Goal: Information Seeking & Learning: Learn about a topic

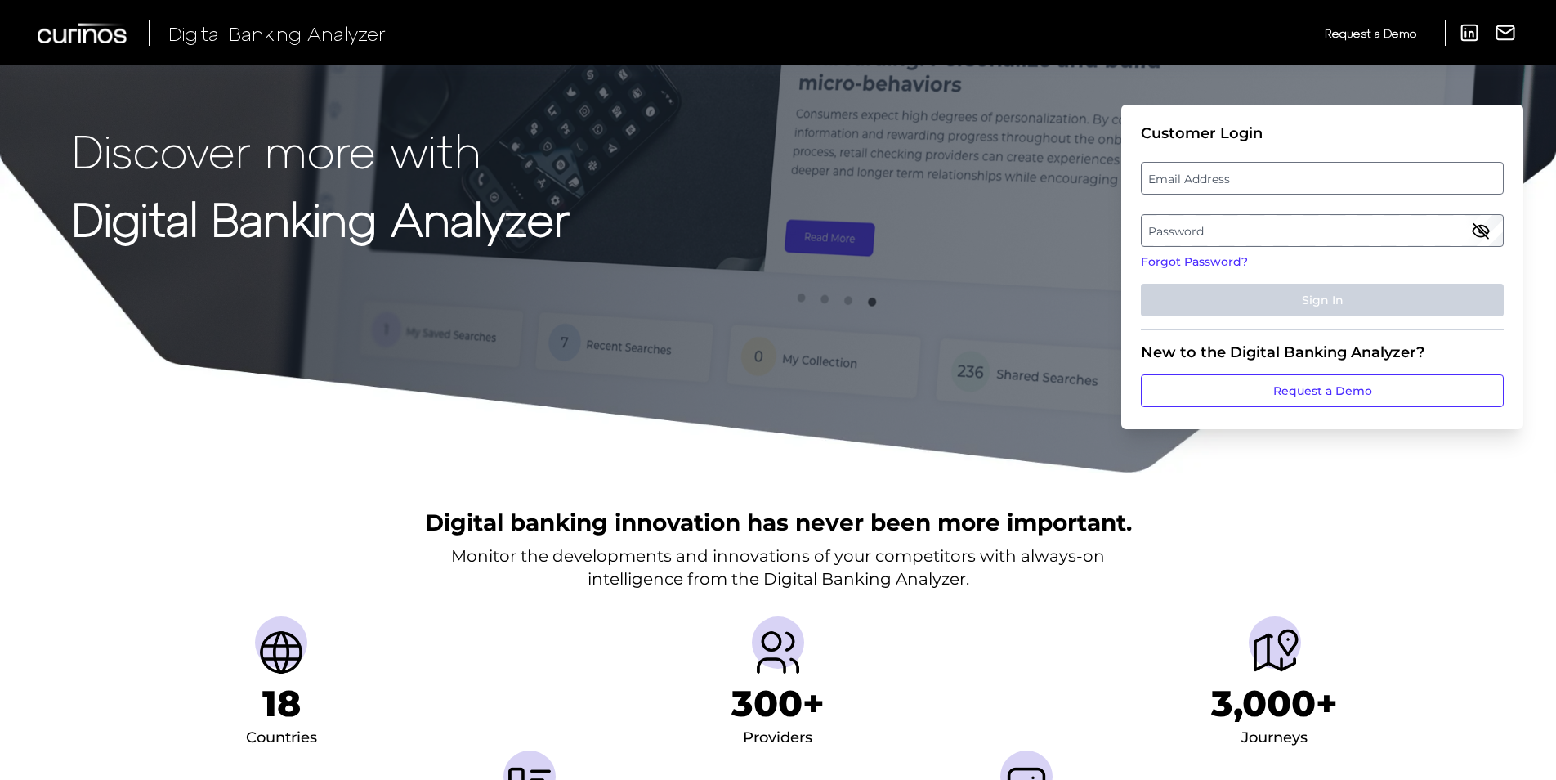
click at [1195, 187] on label "Email Address" at bounding box center [1322, 177] width 360 height 29
click at [1195, 187] on input "email" at bounding box center [1322, 178] width 363 height 33
type input "[PERSON_NAME][EMAIL_ADDRESS][PERSON_NAME][DOMAIN_NAME]"
click at [1314, 244] on label "Password" at bounding box center [1322, 230] width 360 height 29
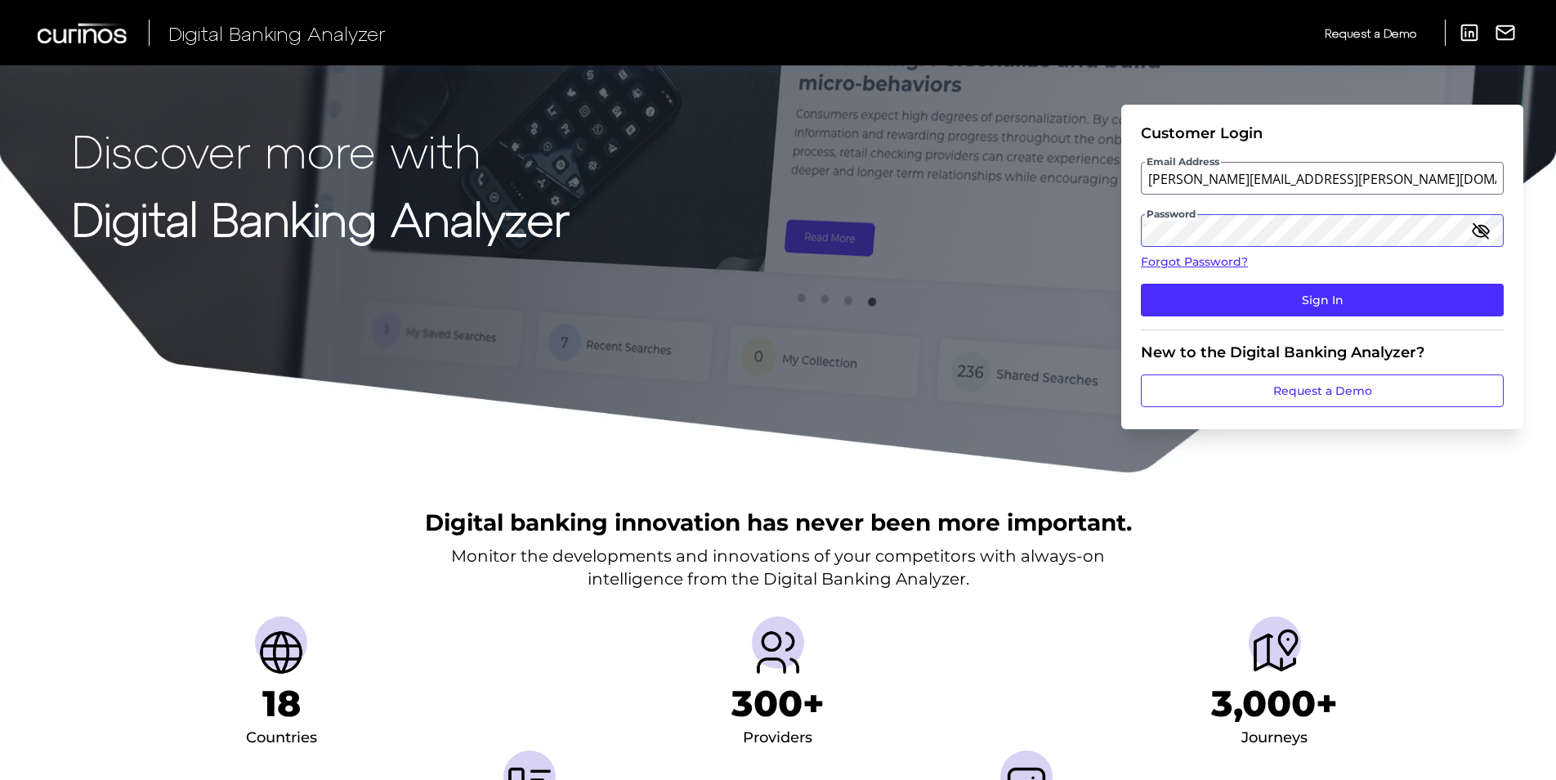
click at [1141, 284] on button "Sign In" at bounding box center [1322, 300] width 363 height 33
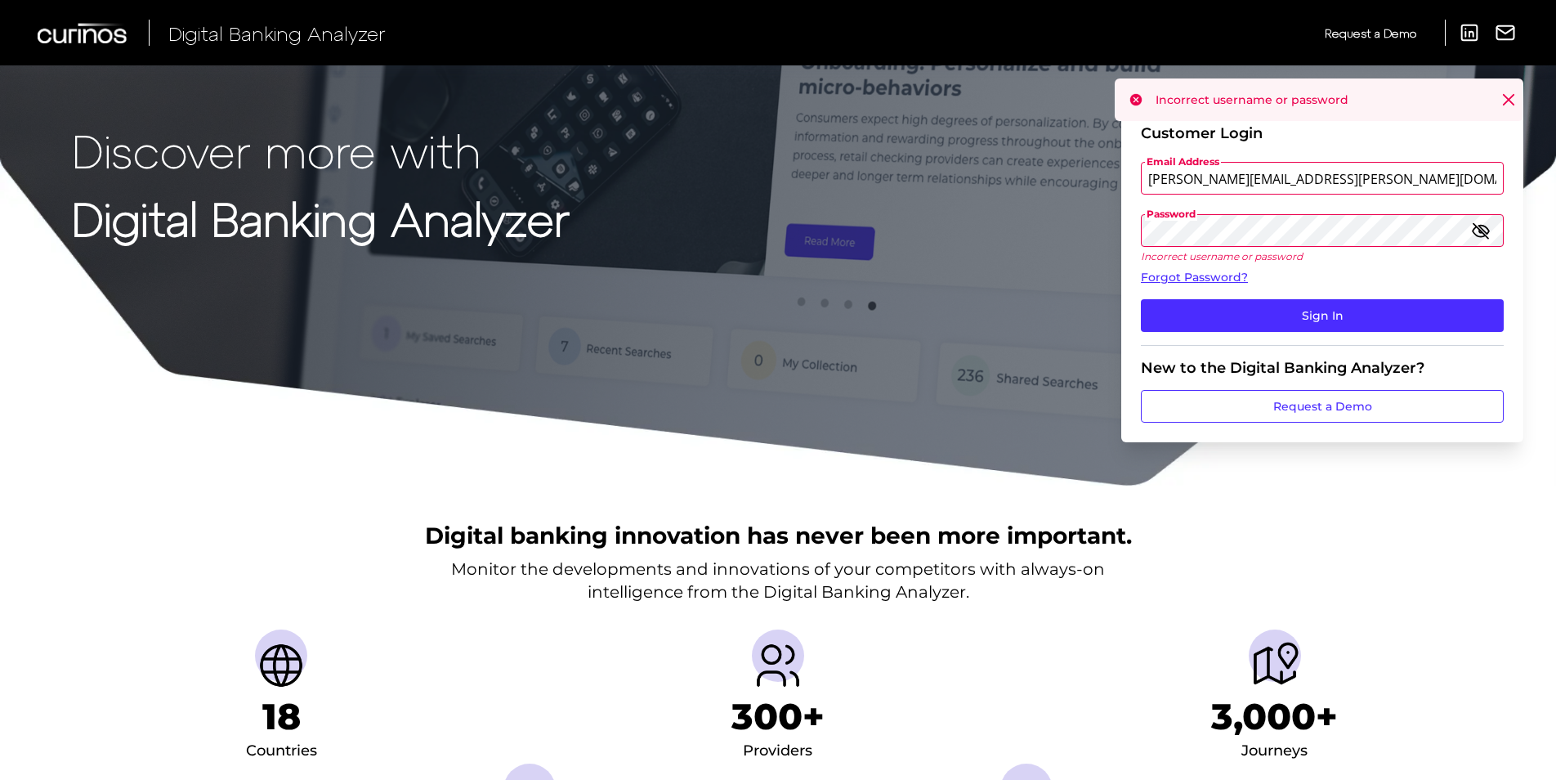
click at [1141, 299] on button "Sign In" at bounding box center [1322, 315] width 363 height 33
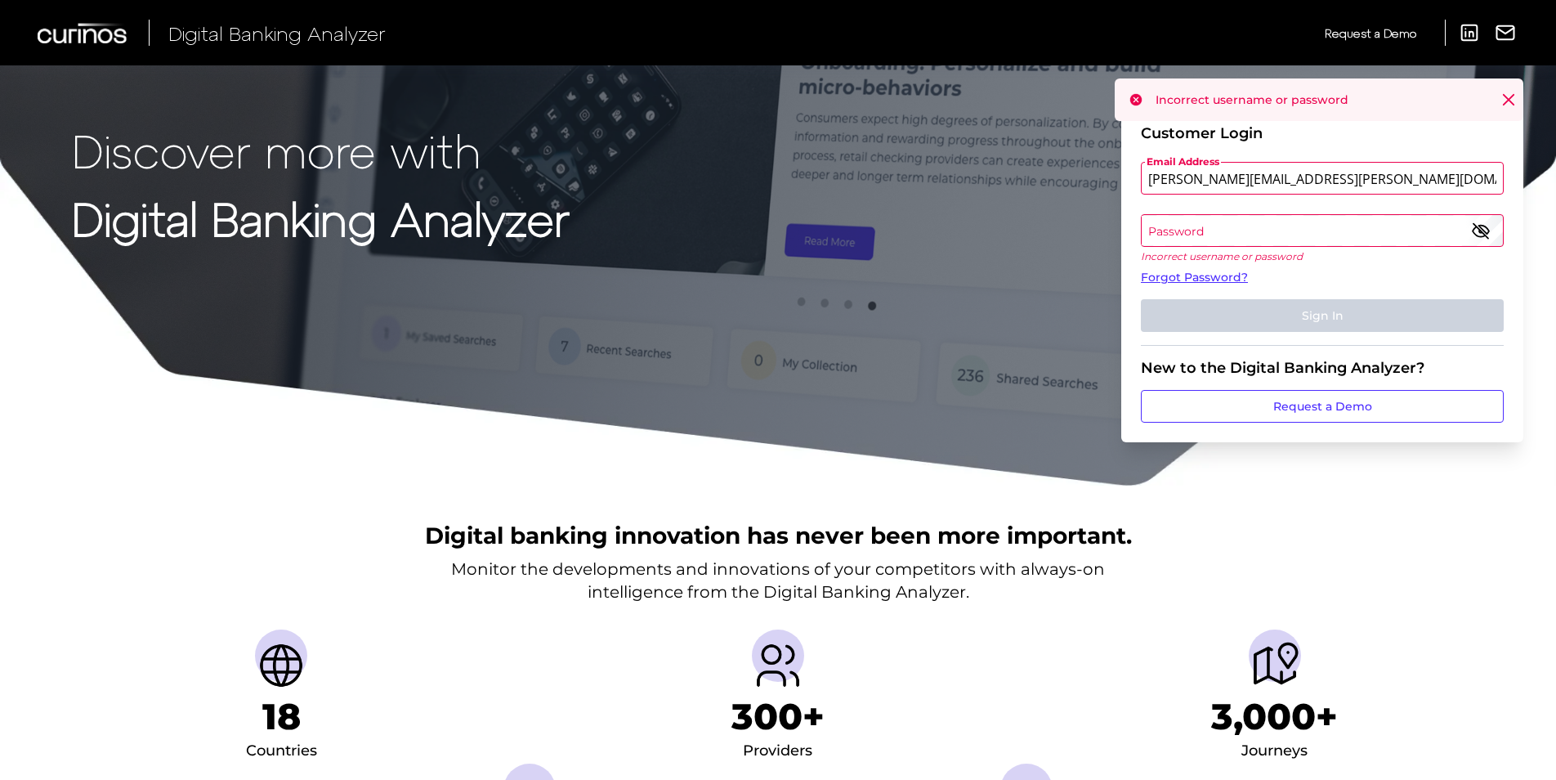
click at [1478, 224] on icon "button" at bounding box center [1481, 231] width 20 height 20
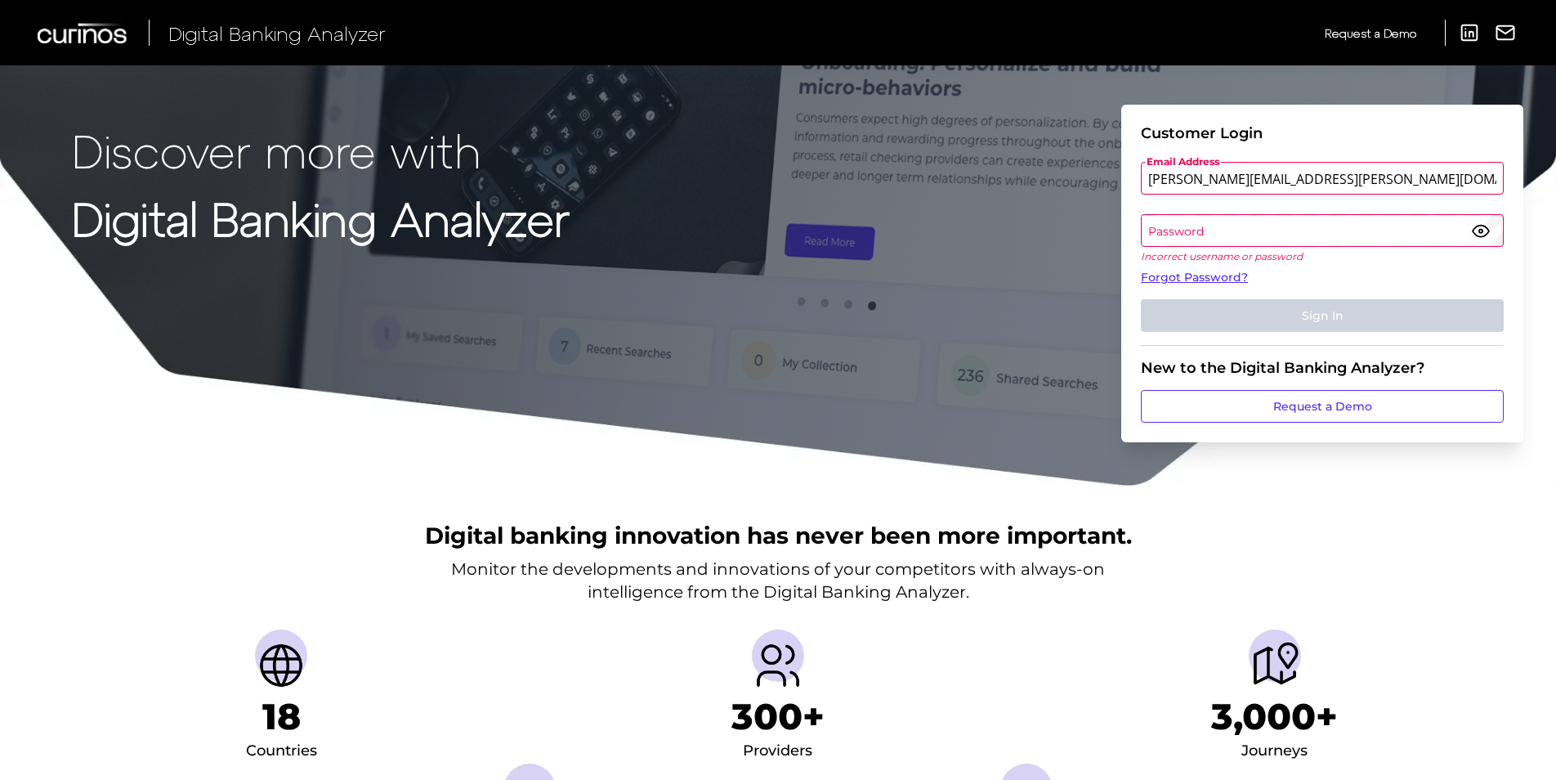
click at [1173, 221] on label "Password" at bounding box center [1322, 230] width 360 height 29
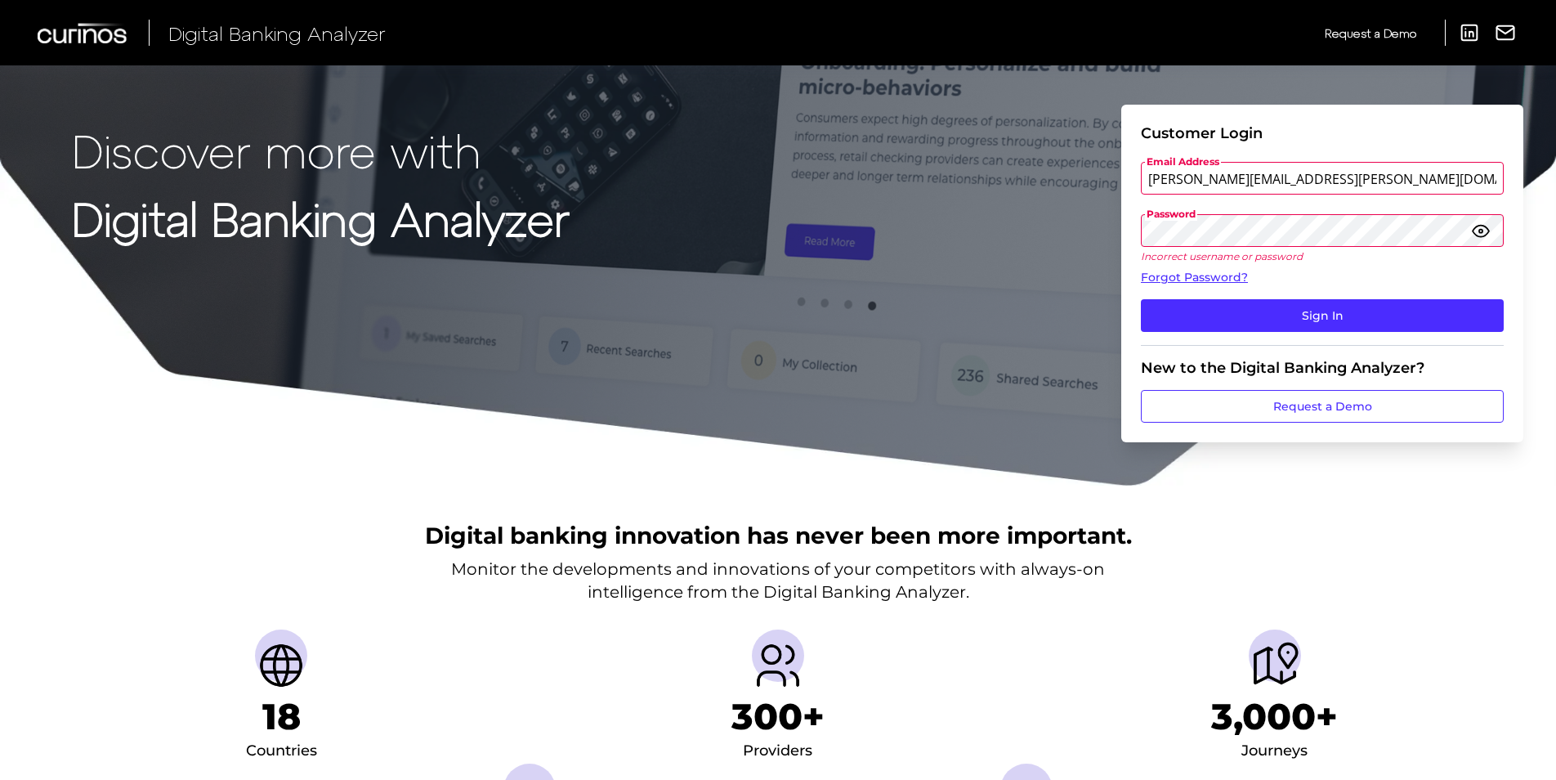
click at [1141, 299] on button "Sign In" at bounding box center [1322, 315] width 363 height 33
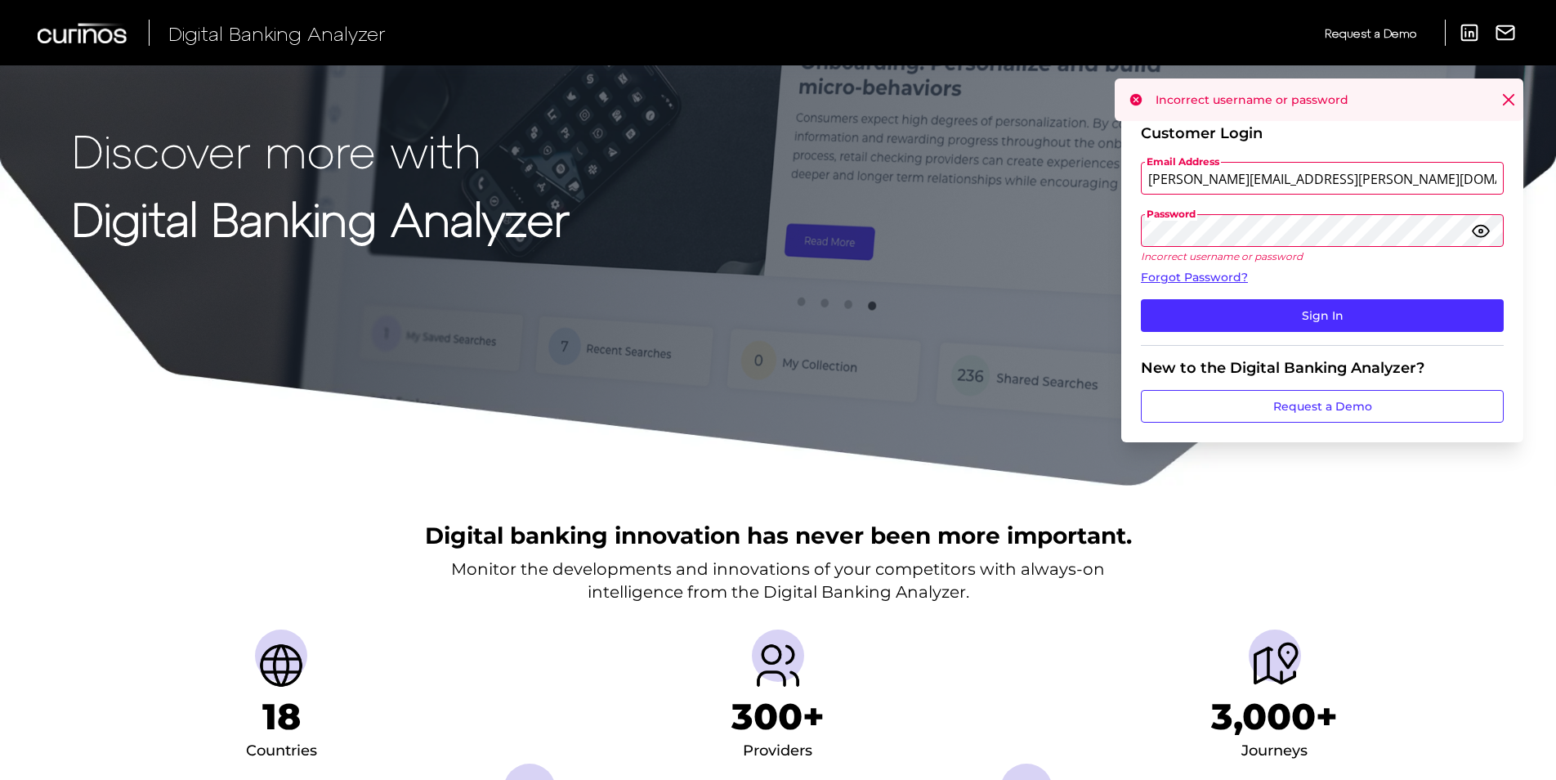
click at [1141, 299] on button "Sign In" at bounding box center [1322, 315] width 363 height 33
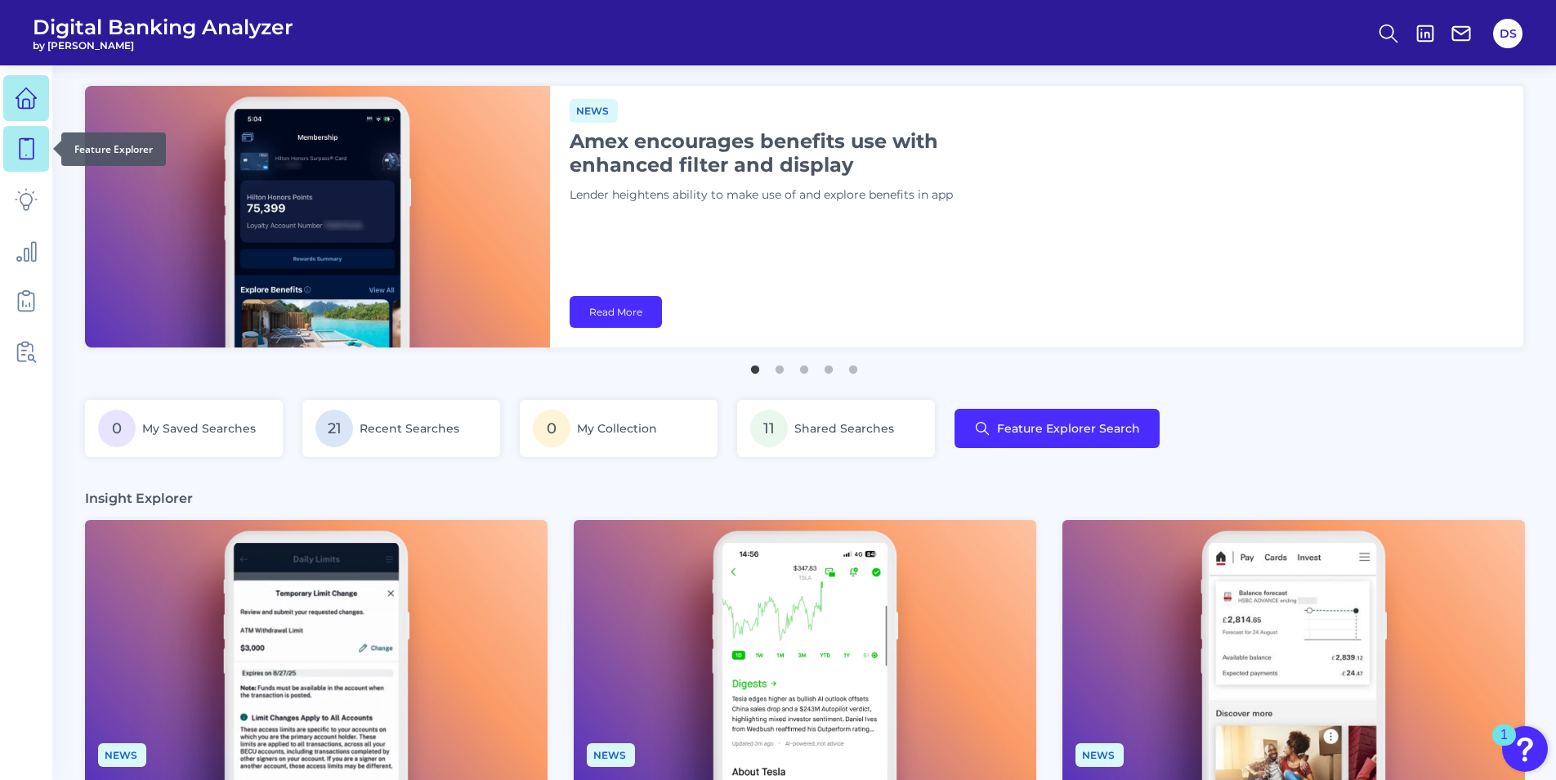
click at [23, 142] on icon at bounding box center [26, 148] width 23 height 23
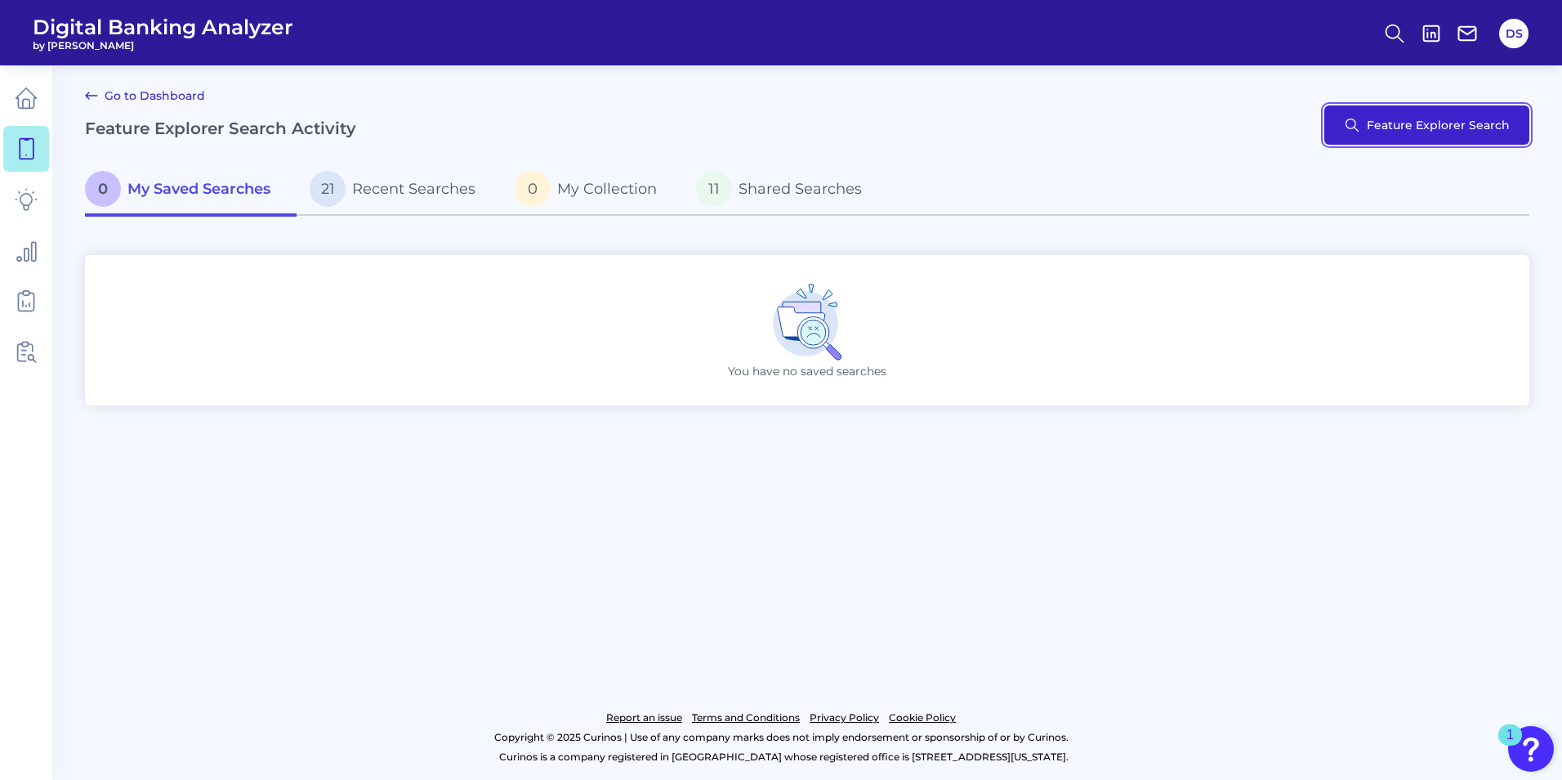
click at [1430, 128] on button "Feature Explorer Search" at bounding box center [1427, 124] width 205 height 39
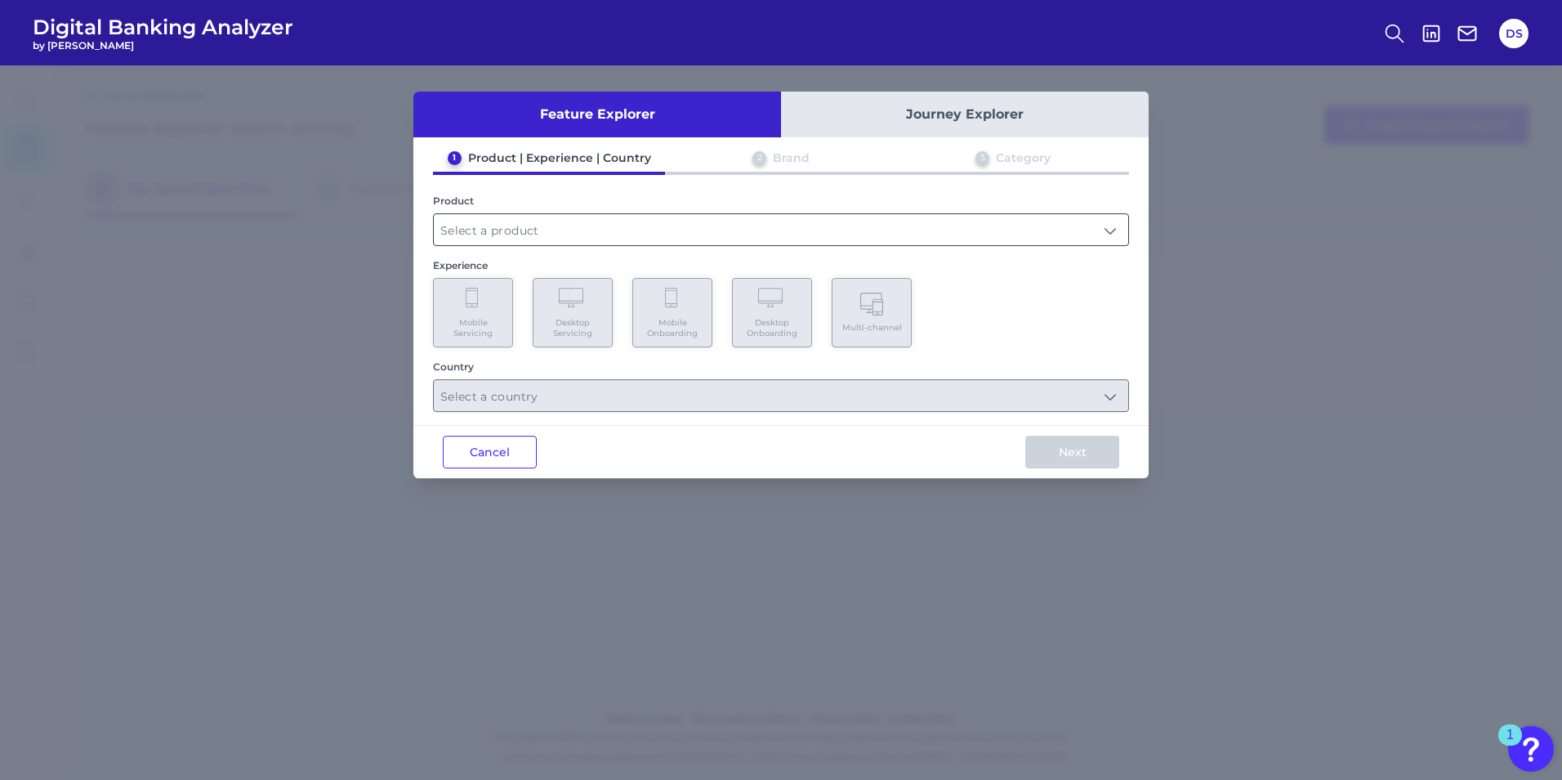
click at [714, 226] on input "text" at bounding box center [781, 229] width 695 height 31
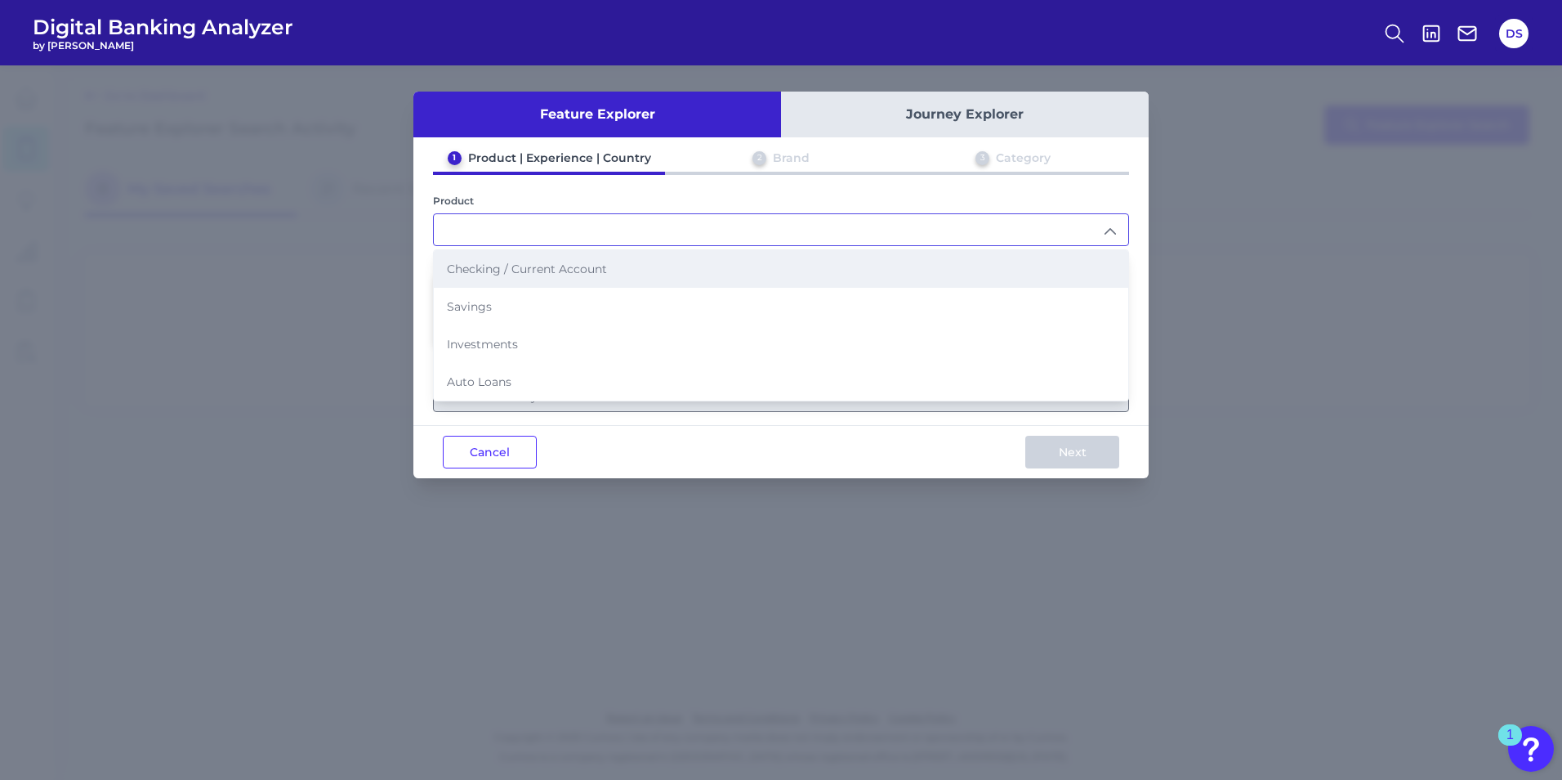
click at [555, 271] on span "Checking / Current Account" at bounding box center [527, 268] width 160 height 15
type input "Checking / Current Account"
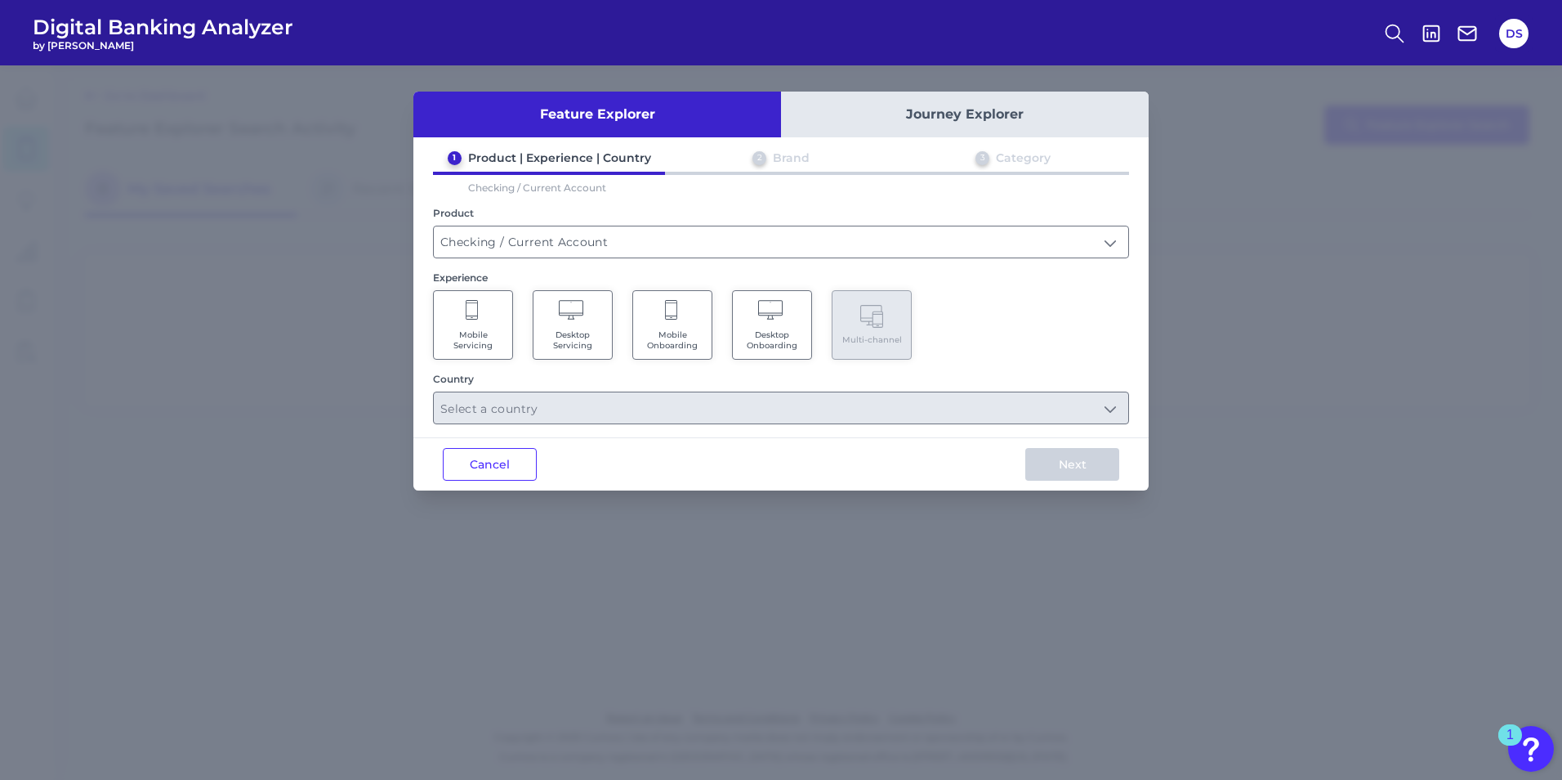
click at [679, 327] on Onboarding "Mobile Onboarding" at bounding box center [672, 324] width 80 height 69
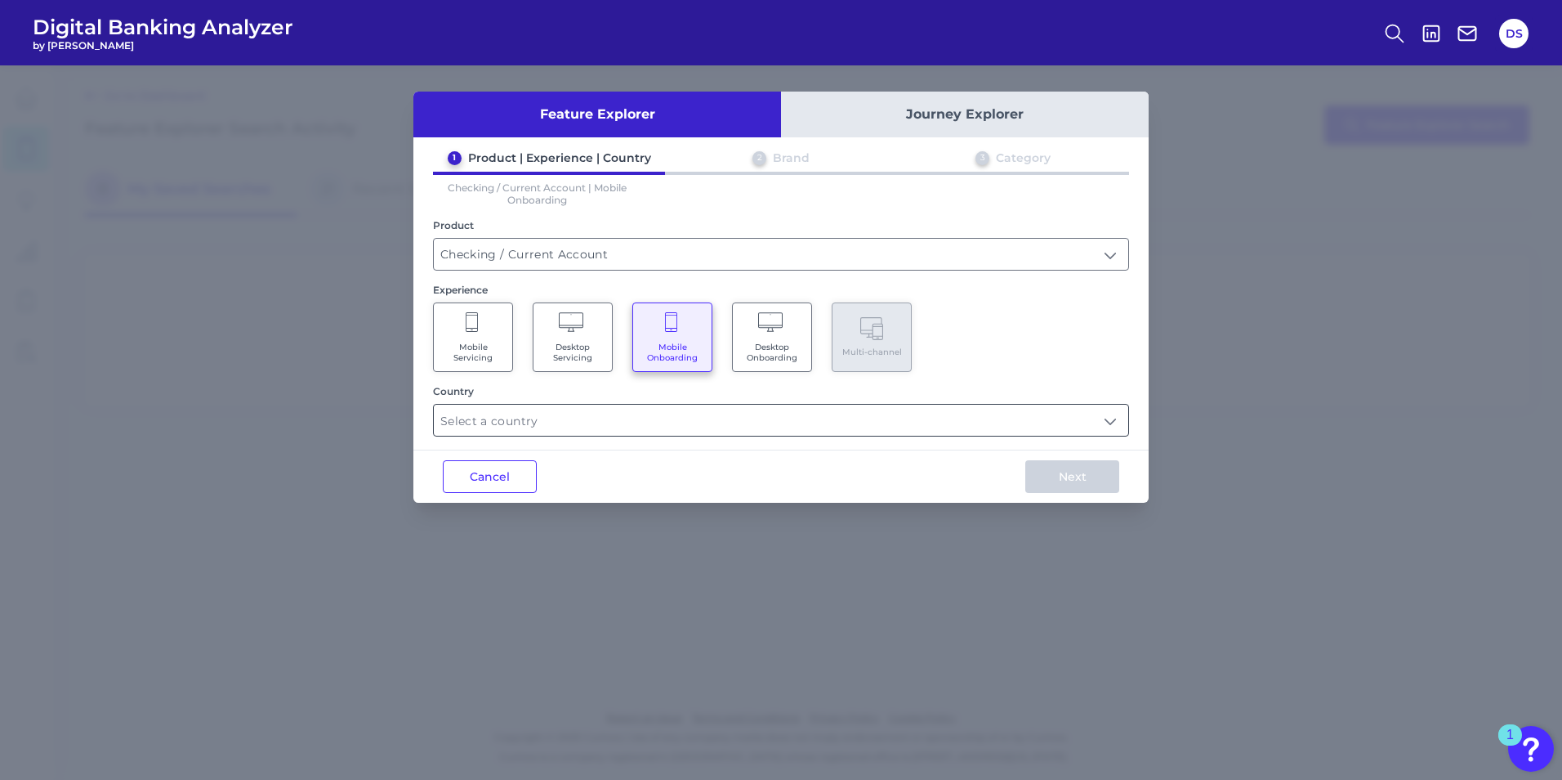
click at [464, 424] on input "text" at bounding box center [781, 419] width 695 height 31
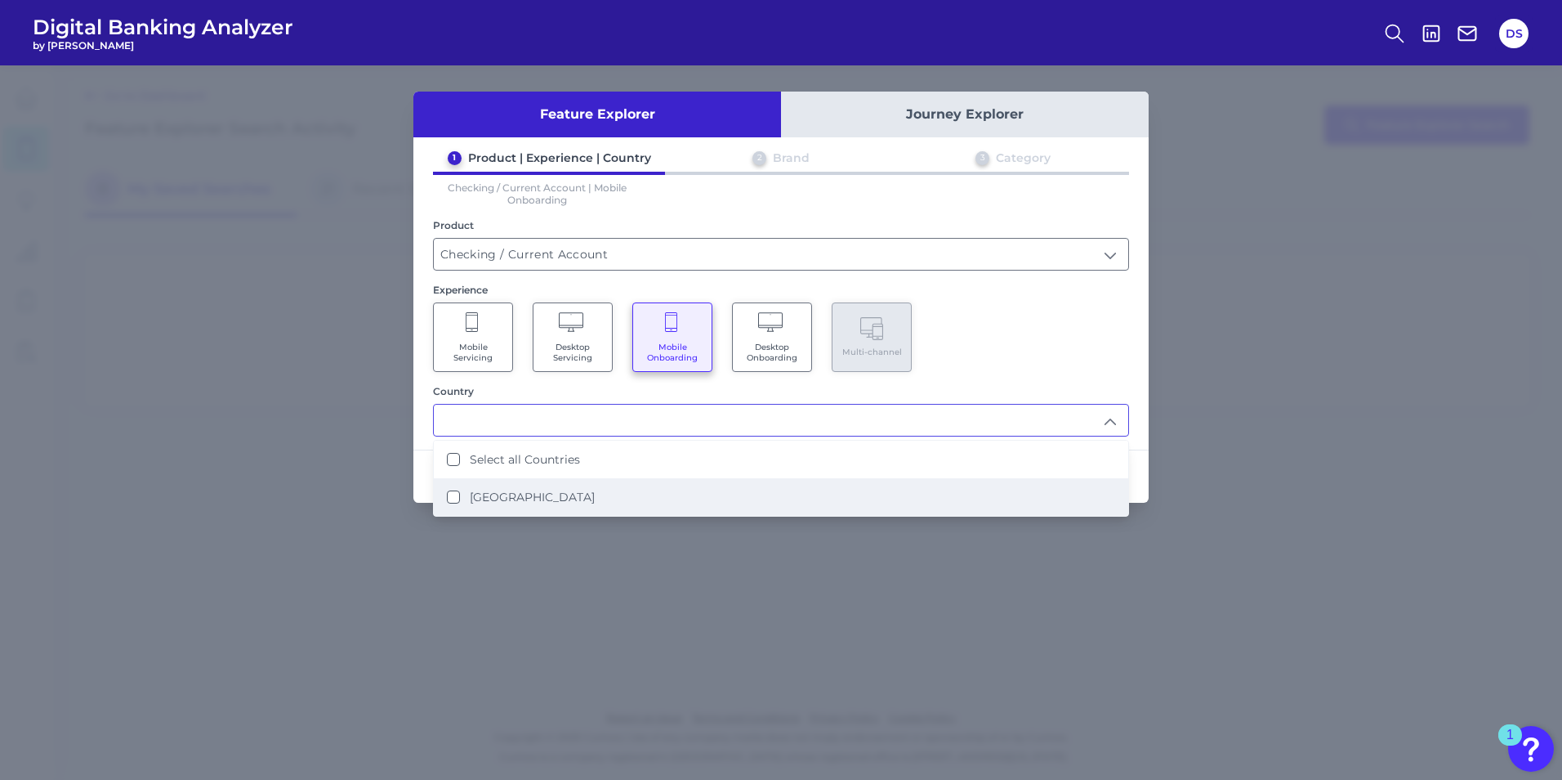
click at [445, 501] on li "[GEOGRAPHIC_DATA]" at bounding box center [781, 497] width 695 height 38
type input "Select all Countries"
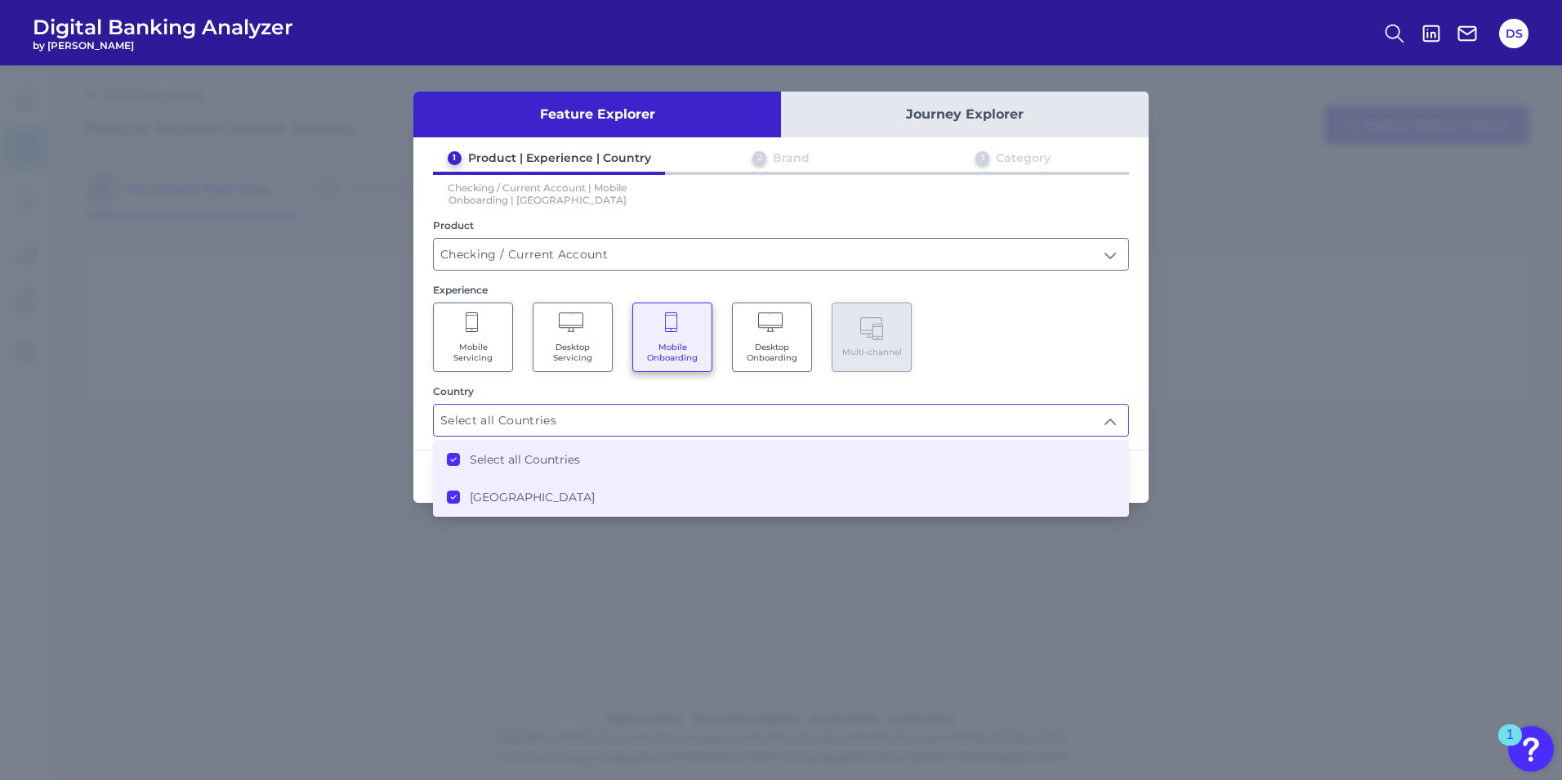
click at [948, 570] on div "Feature Explorer Journey Explorer 1 Product | Experience | Country 2 Brand 3 Ca…" at bounding box center [781, 422] width 1562 height 714
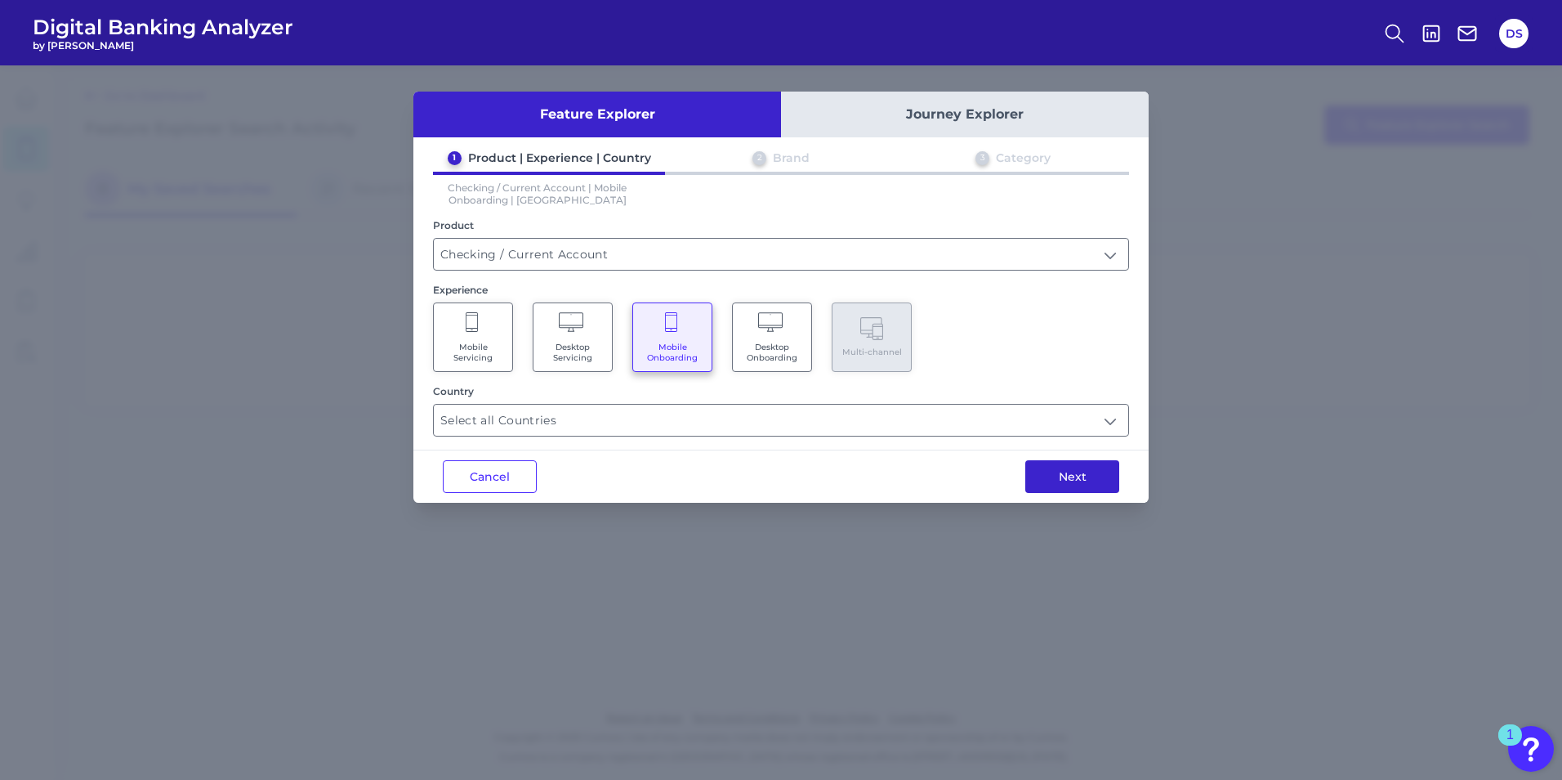
click at [1091, 478] on button "Next" at bounding box center [1073, 476] width 94 height 33
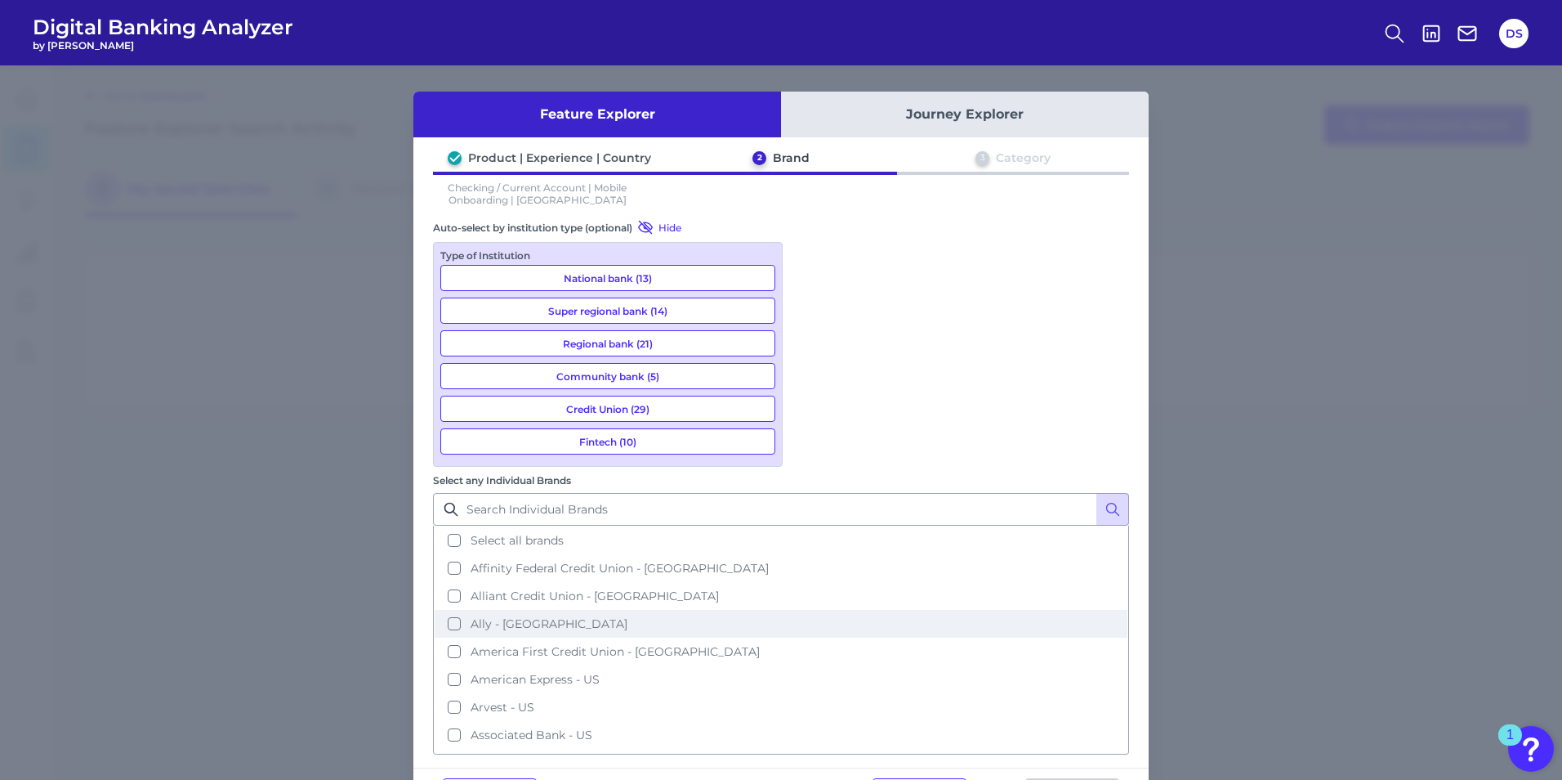
click at [806, 610] on button "Ally - [GEOGRAPHIC_DATA]" at bounding box center [781, 624] width 693 height 28
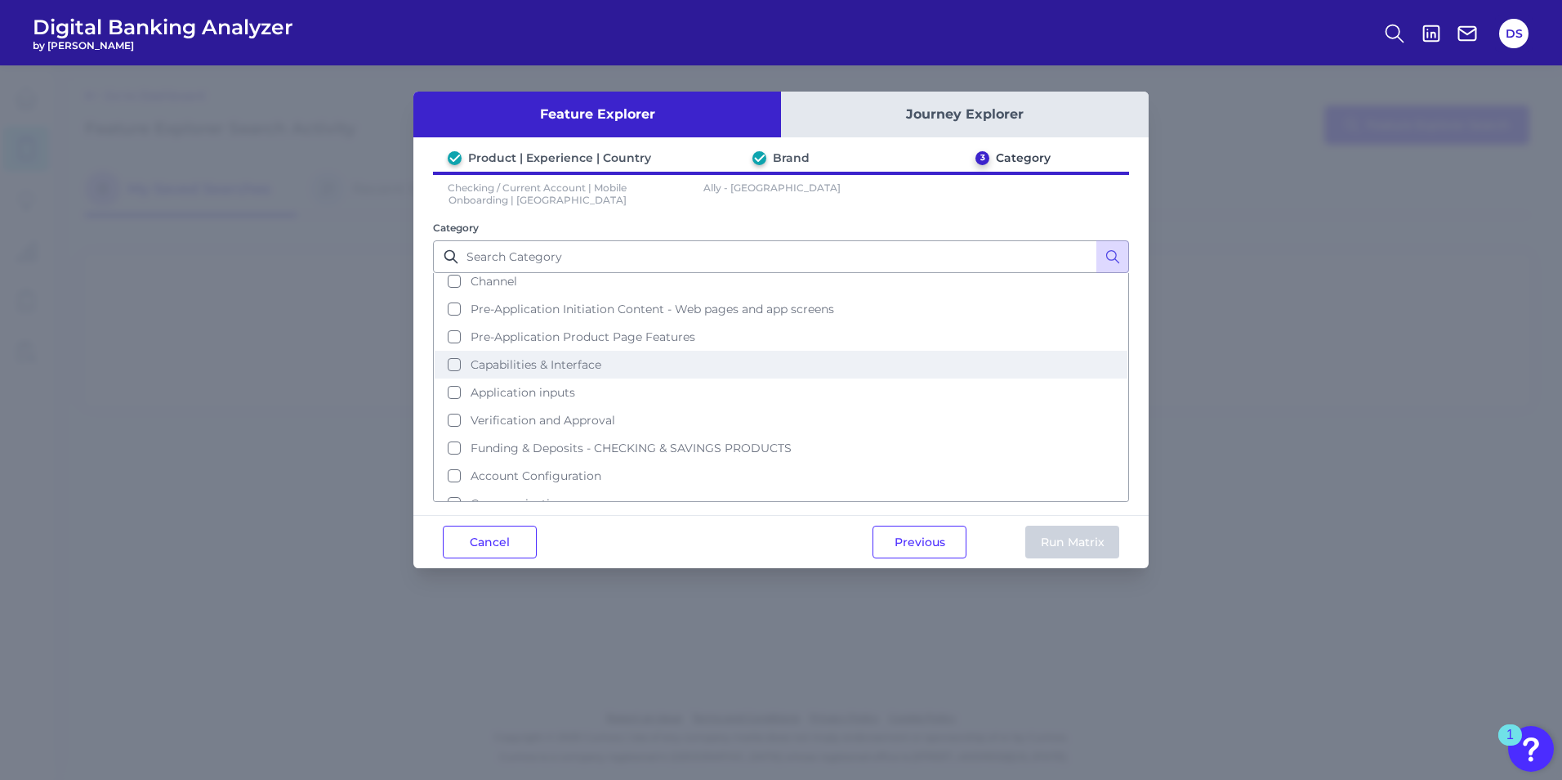
scroll to position [51, 0]
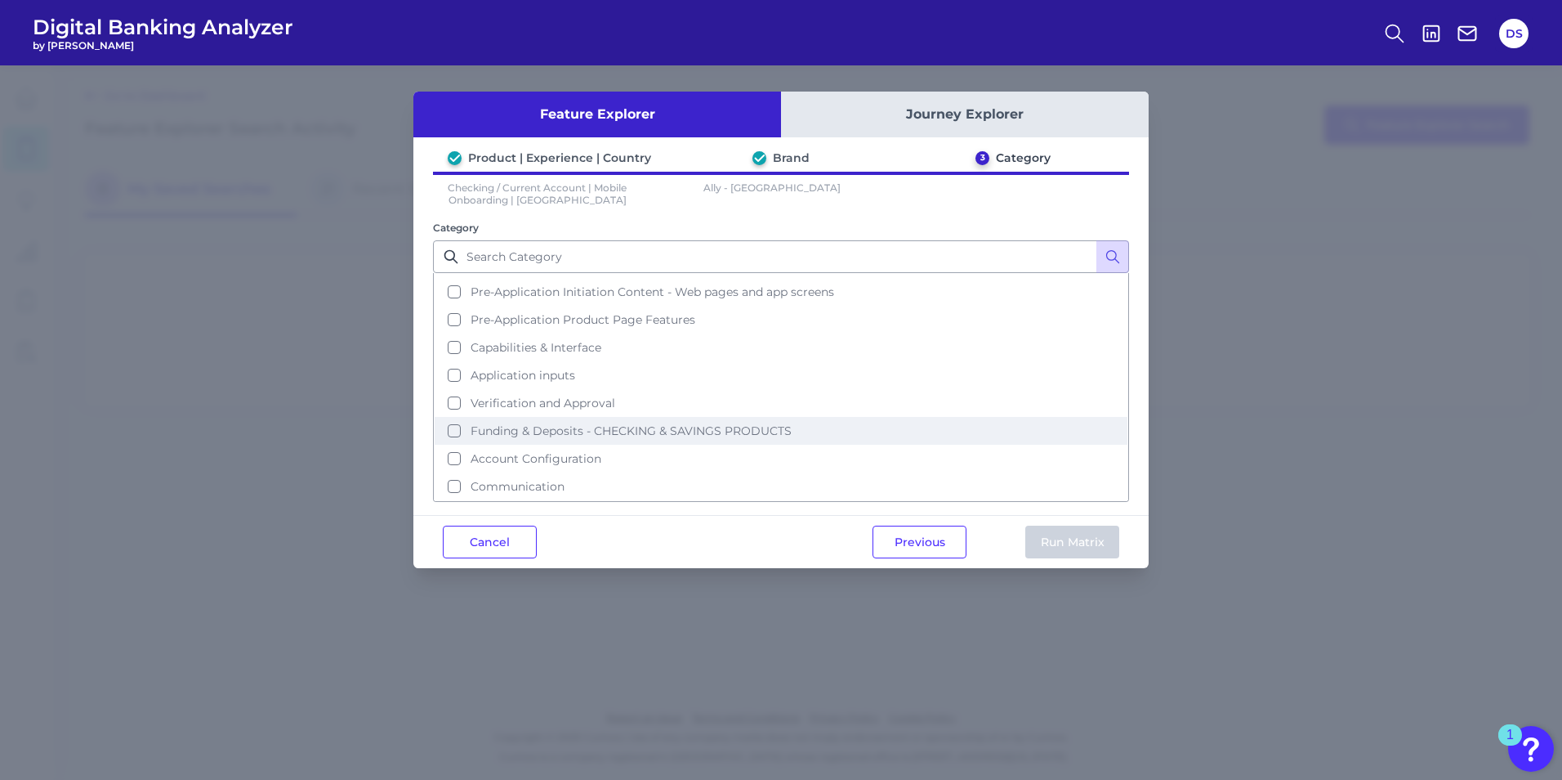
click at [670, 427] on span "Funding & Deposits - CHECKING & SAVINGS PRODUCTS" at bounding box center [631, 430] width 321 height 15
click at [1102, 539] on button "Run Matrix" at bounding box center [1073, 541] width 94 height 33
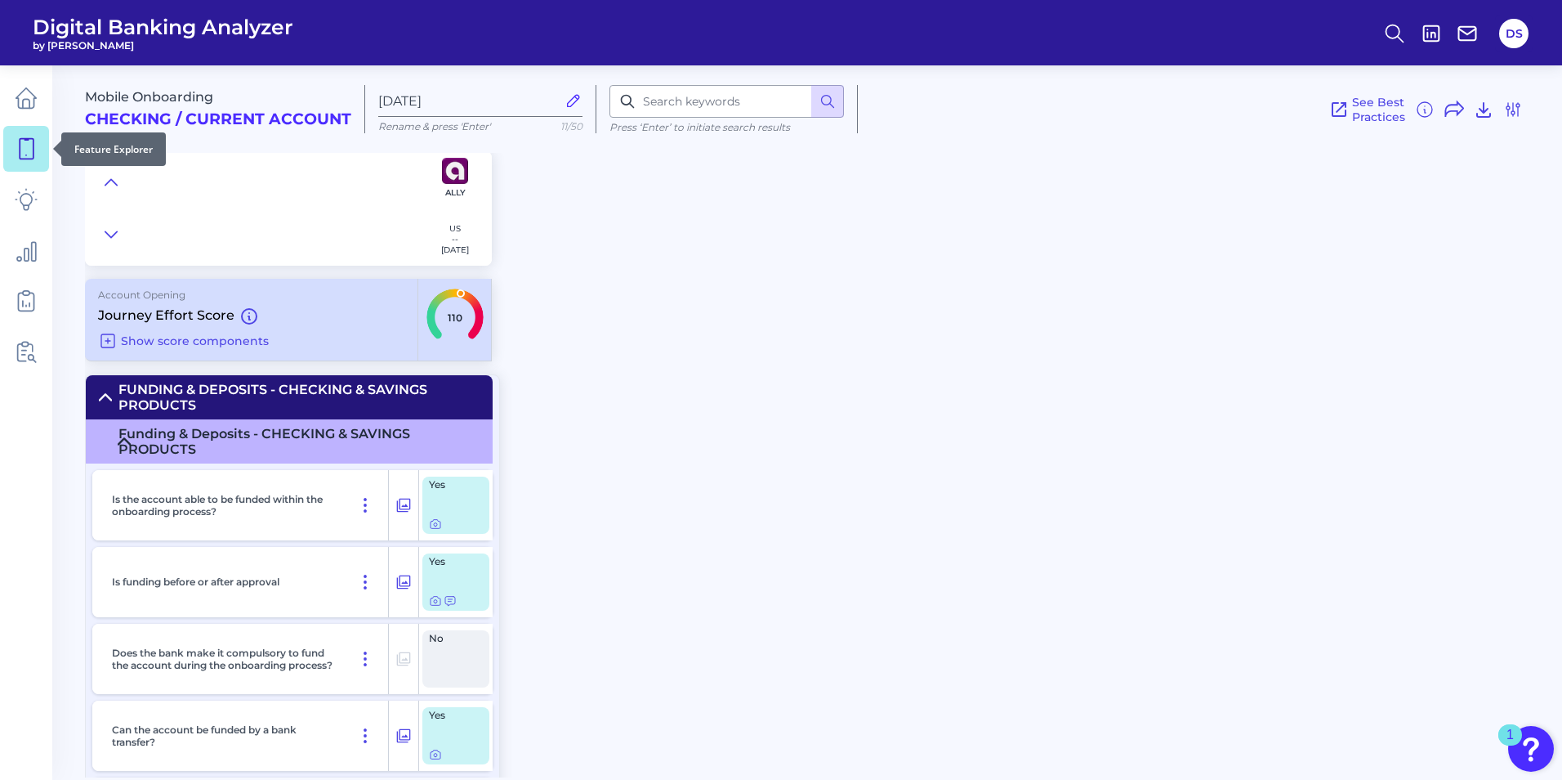
click at [26, 152] on icon at bounding box center [26, 148] width 23 height 23
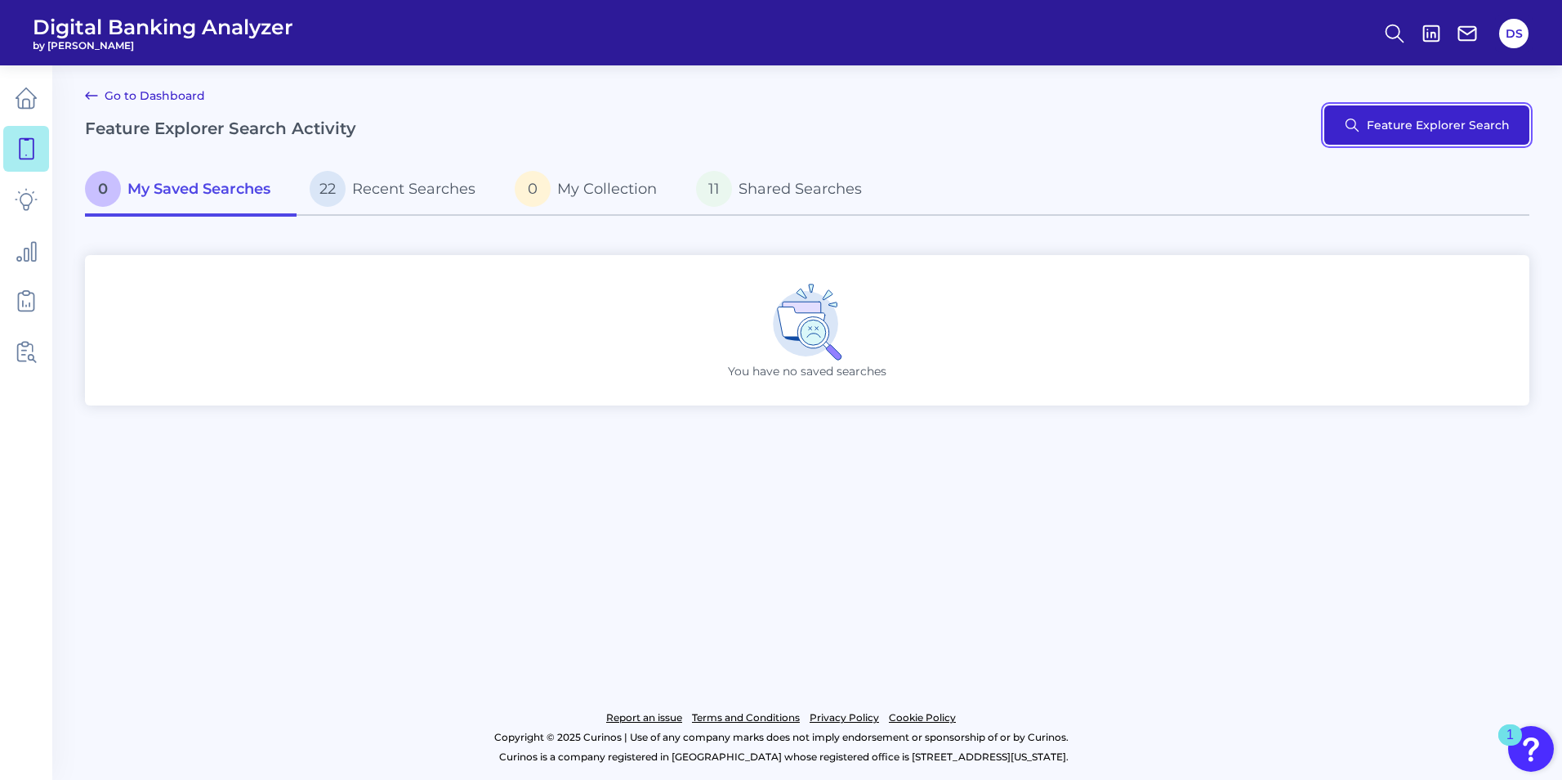
click at [1452, 129] on button "Feature Explorer Search" at bounding box center [1427, 124] width 205 height 39
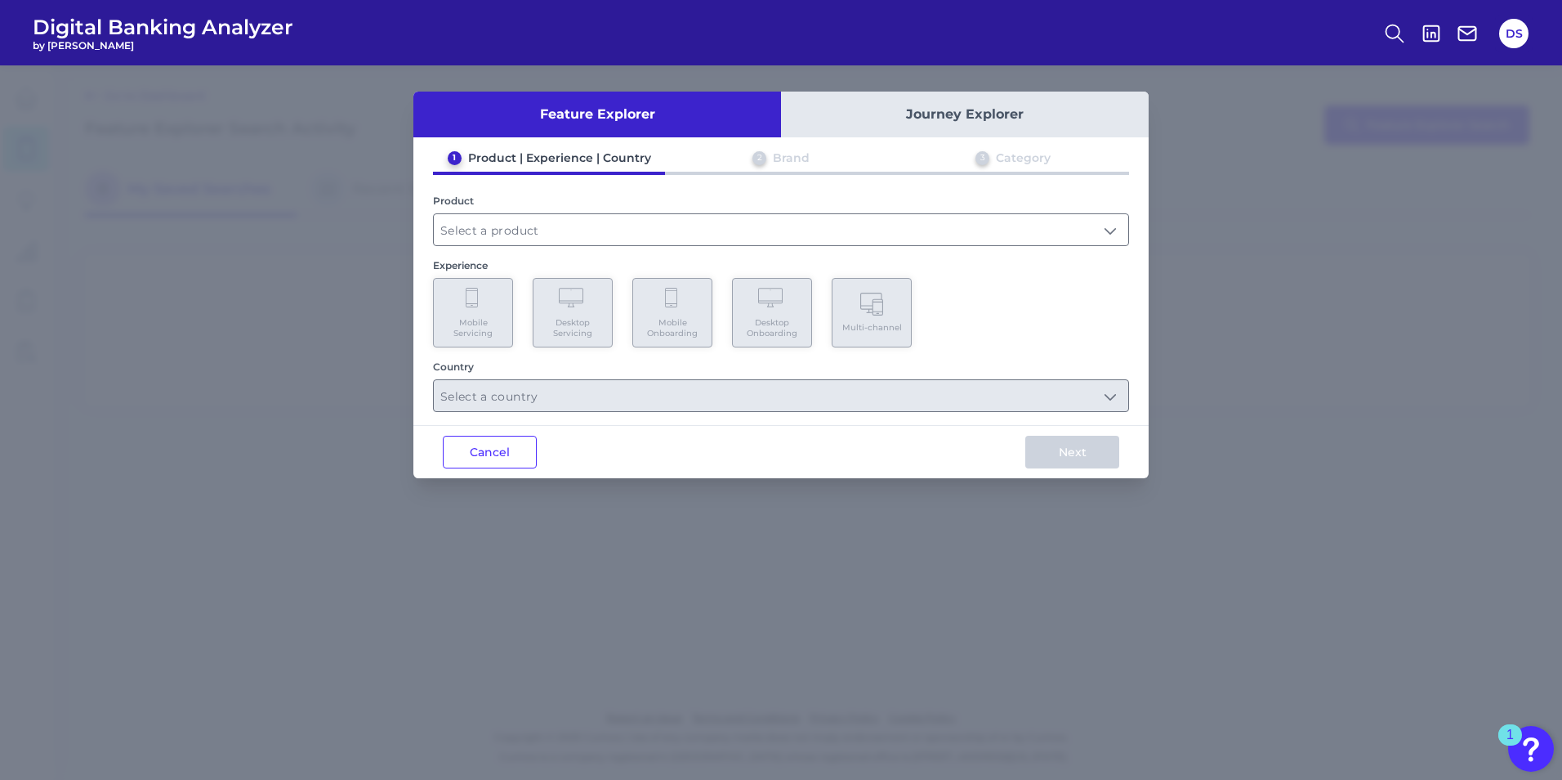
click at [488, 210] on div "Product" at bounding box center [781, 219] width 696 height 51
click at [495, 243] on input "text" at bounding box center [781, 229] width 695 height 31
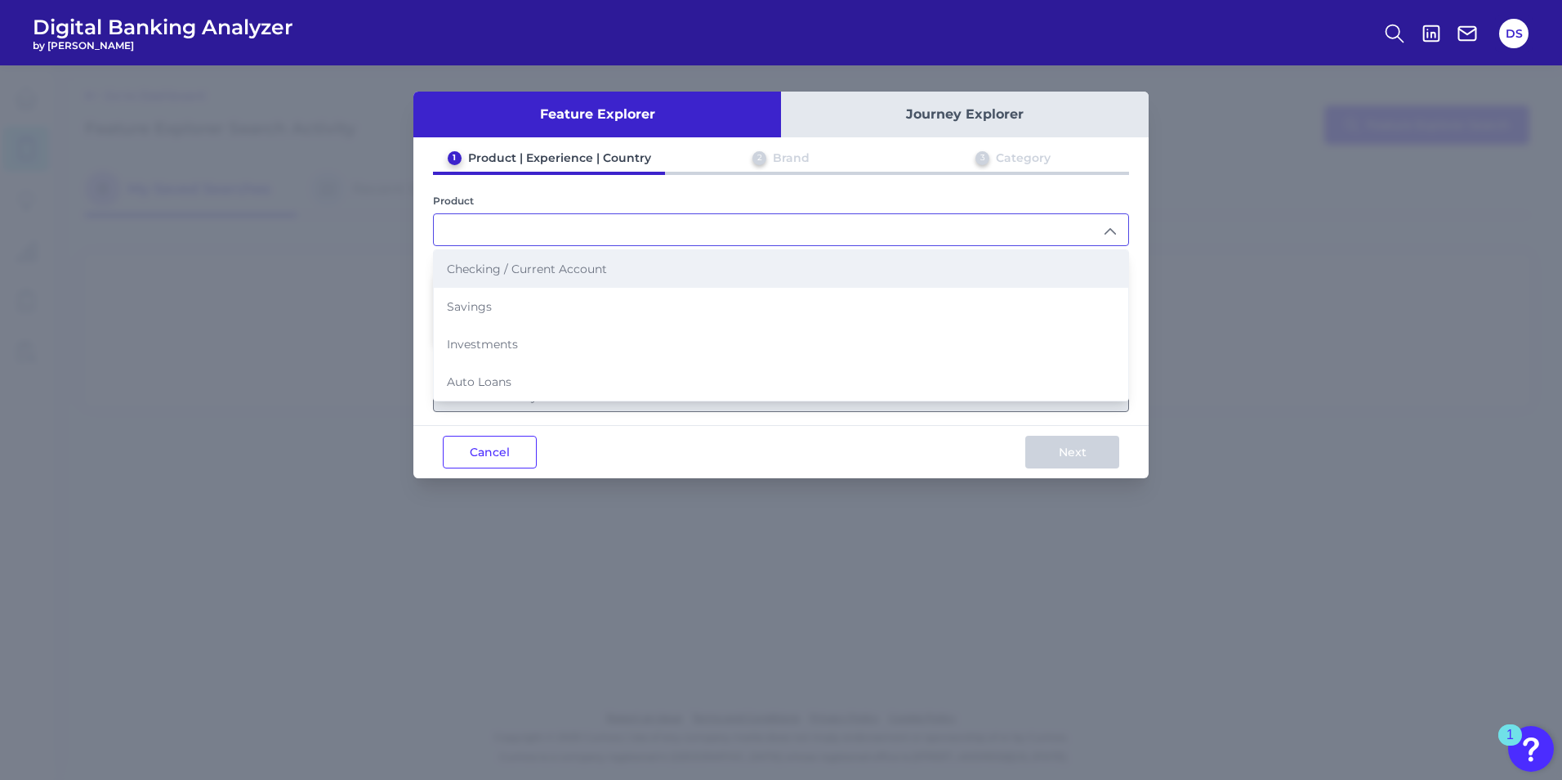
click at [512, 271] on span "Checking / Current Account" at bounding box center [527, 268] width 160 height 15
type input "Checking / Current Account"
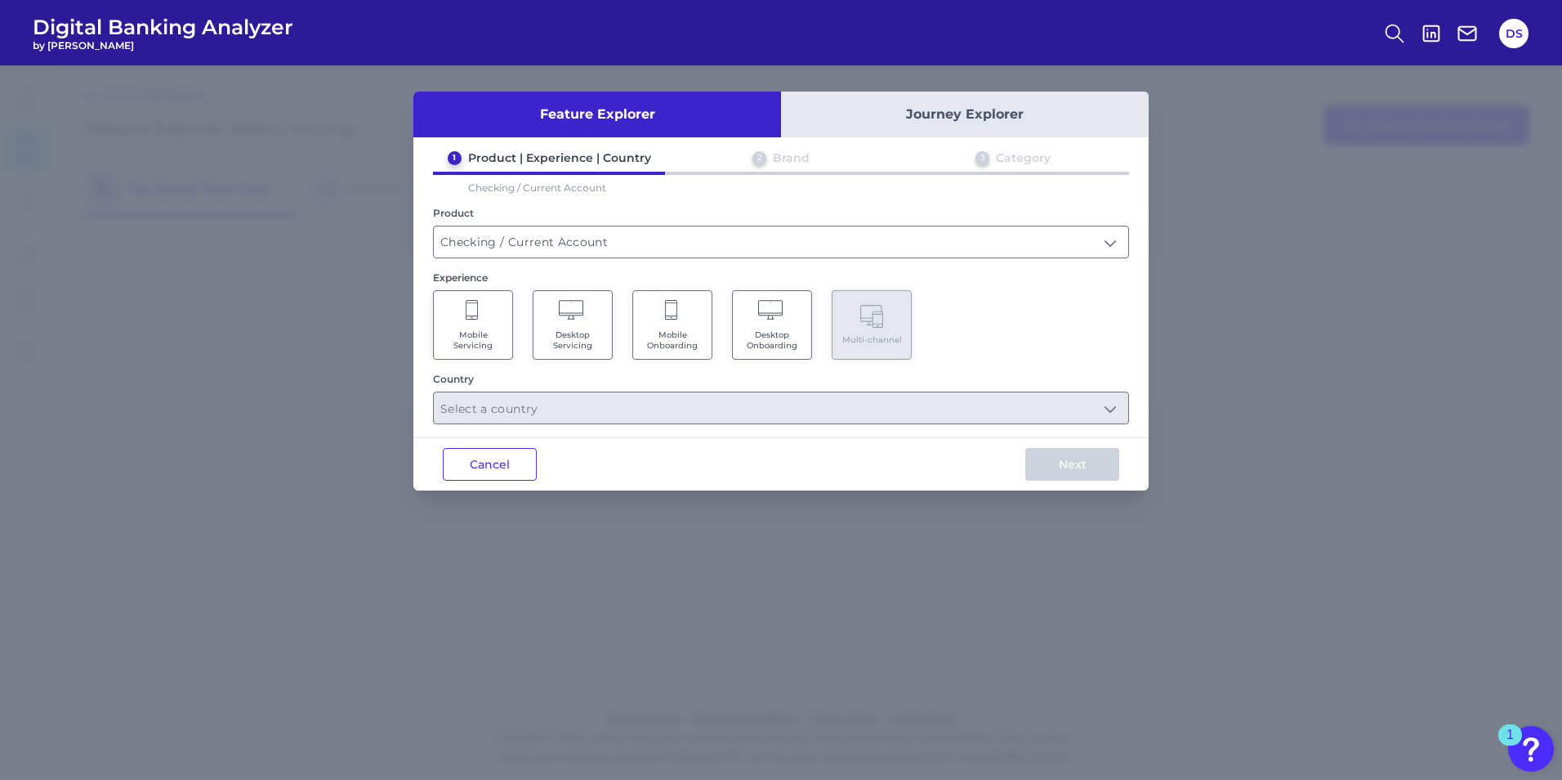
click at [475, 315] on icon at bounding box center [473, 311] width 15 height 23
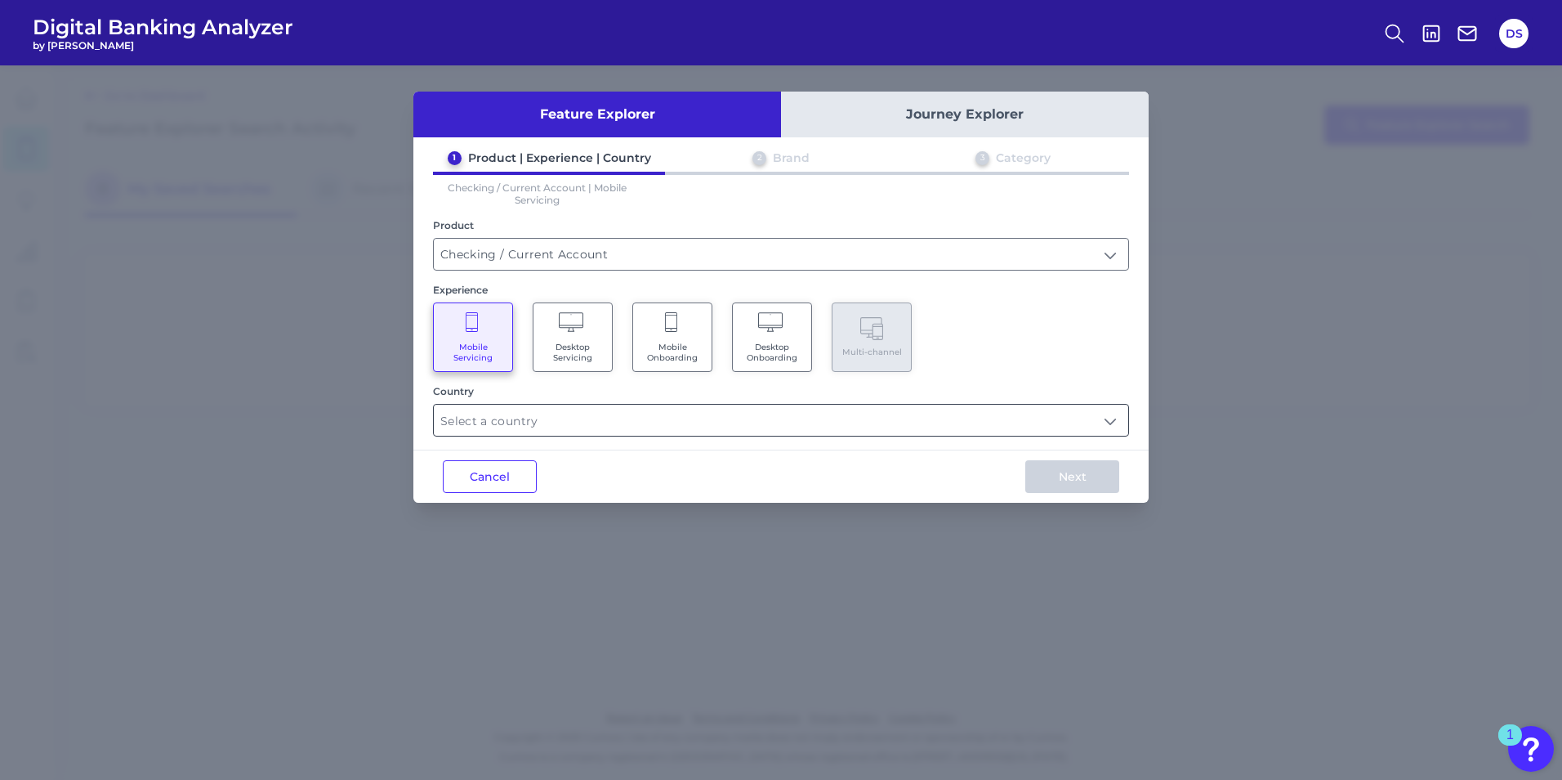
click at [526, 417] on input "text" at bounding box center [781, 419] width 695 height 31
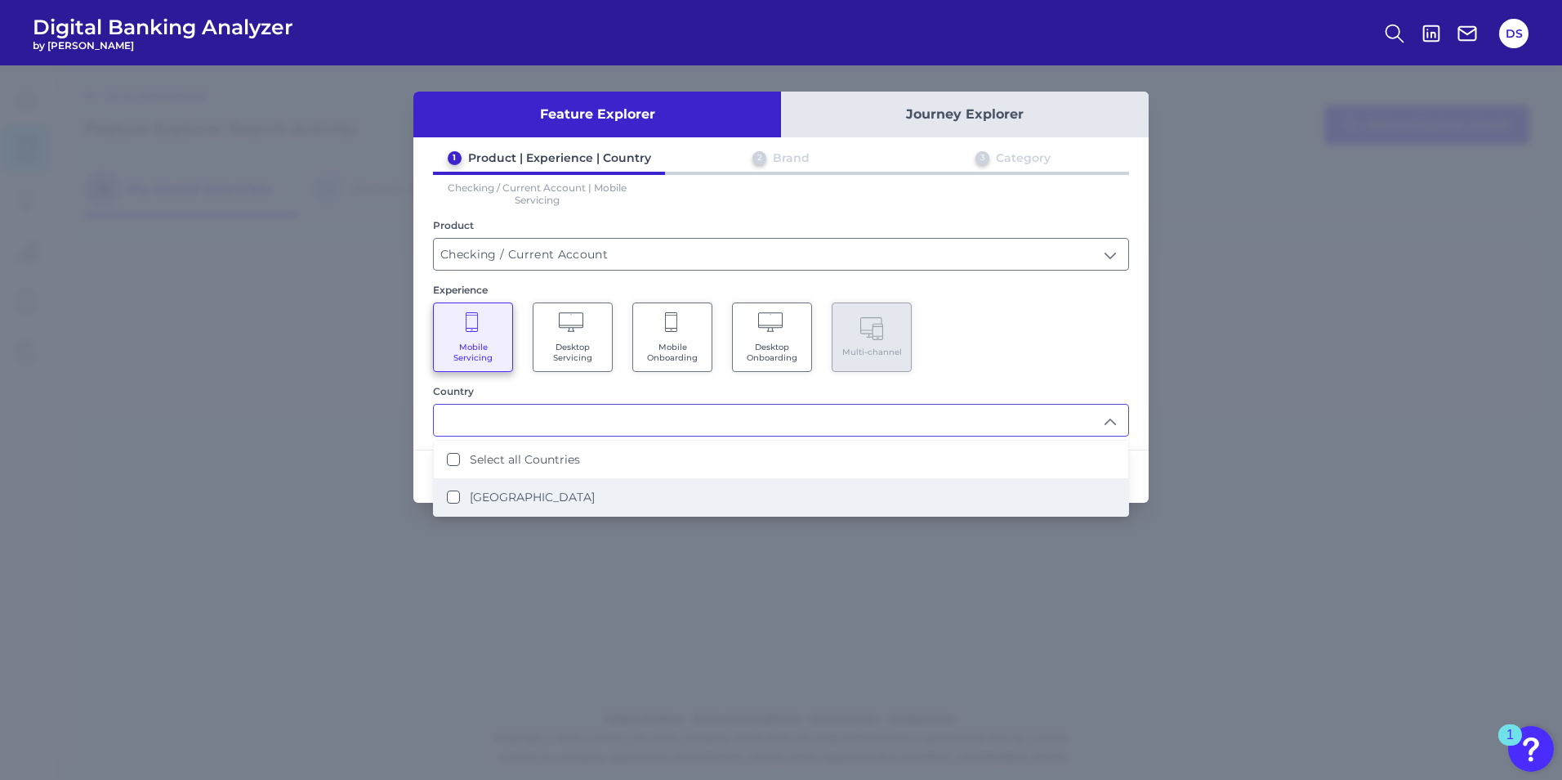
click at [518, 496] on label "[GEOGRAPHIC_DATA]" at bounding box center [532, 496] width 125 height 15
type input "Select all Countries"
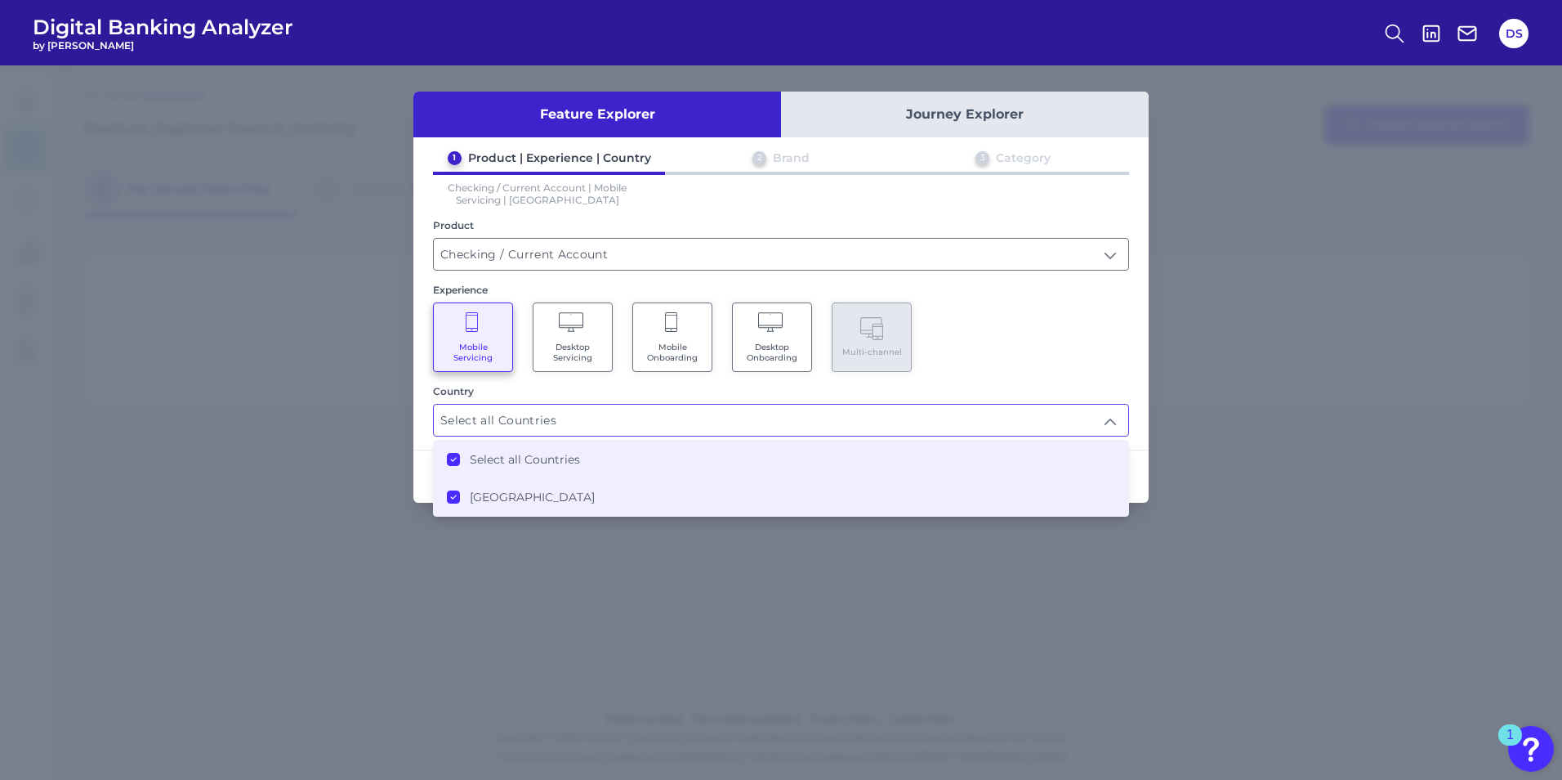
click at [687, 591] on div "Feature Explorer Journey Explorer 1 Product | Experience | Country 2 Brand 3 Ca…" at bounding box center [781, 422] width 1562 height 714
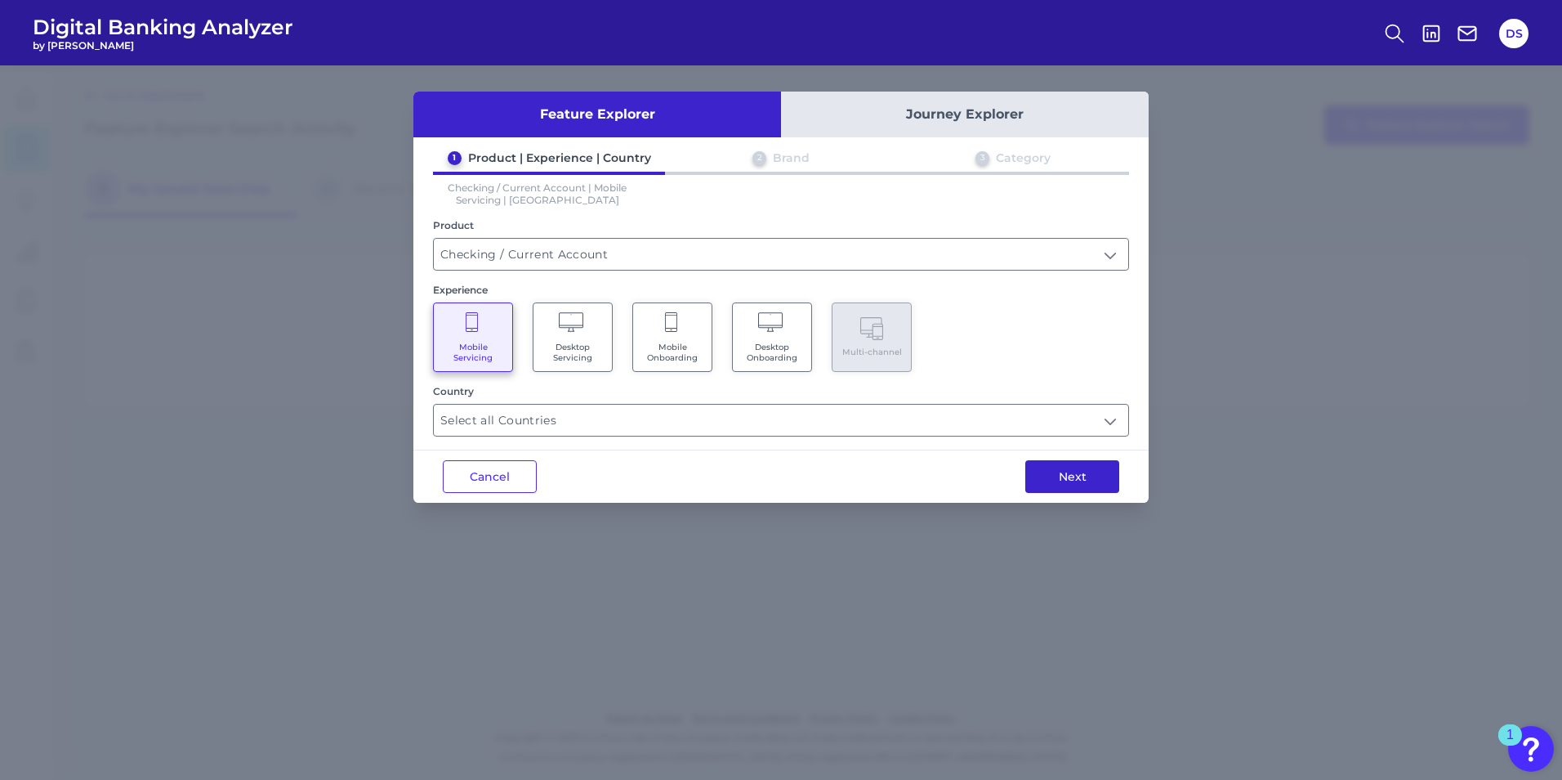
click at [1089, 476] on button "Next" at bounding box center [1073, 476] width 94 height 33
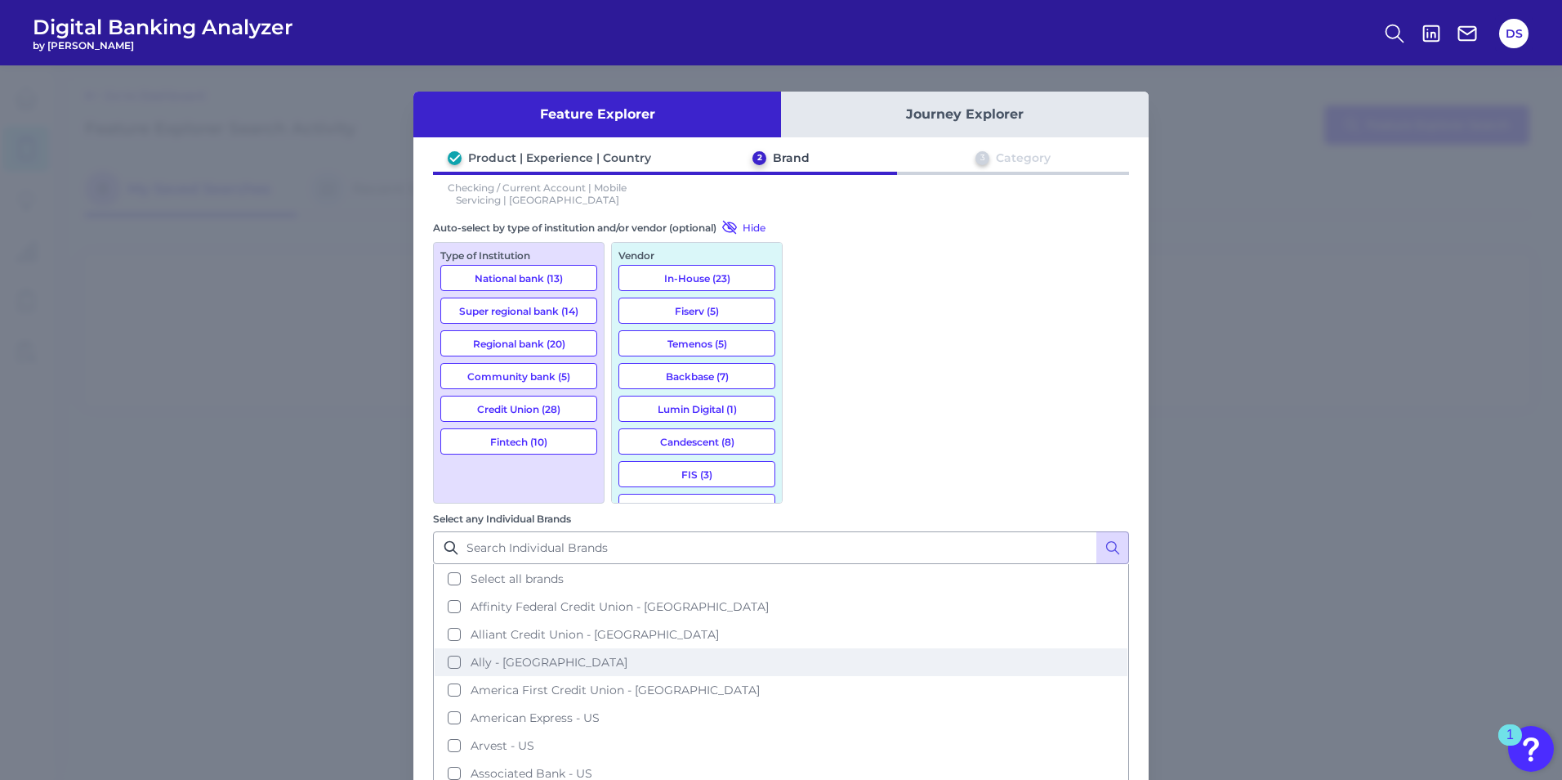
click at [628, 655] on span "Ally - [GEOGRAPHIC_DATA]" at bounding box center [549, 662] width 157 height 15
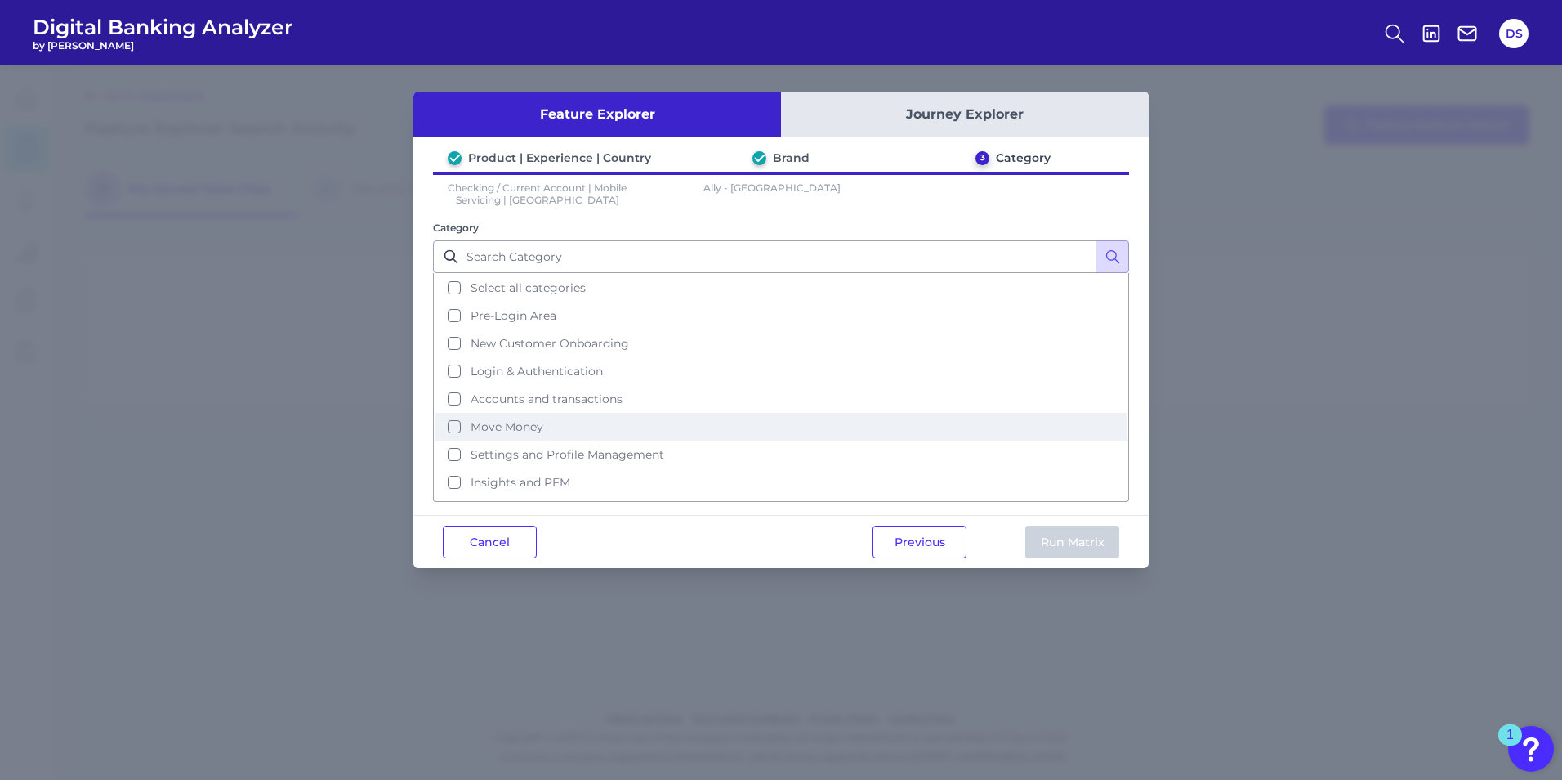
click at [520, 428] on span "Move Money" at bounding box center [507, 426] width 73 height 15
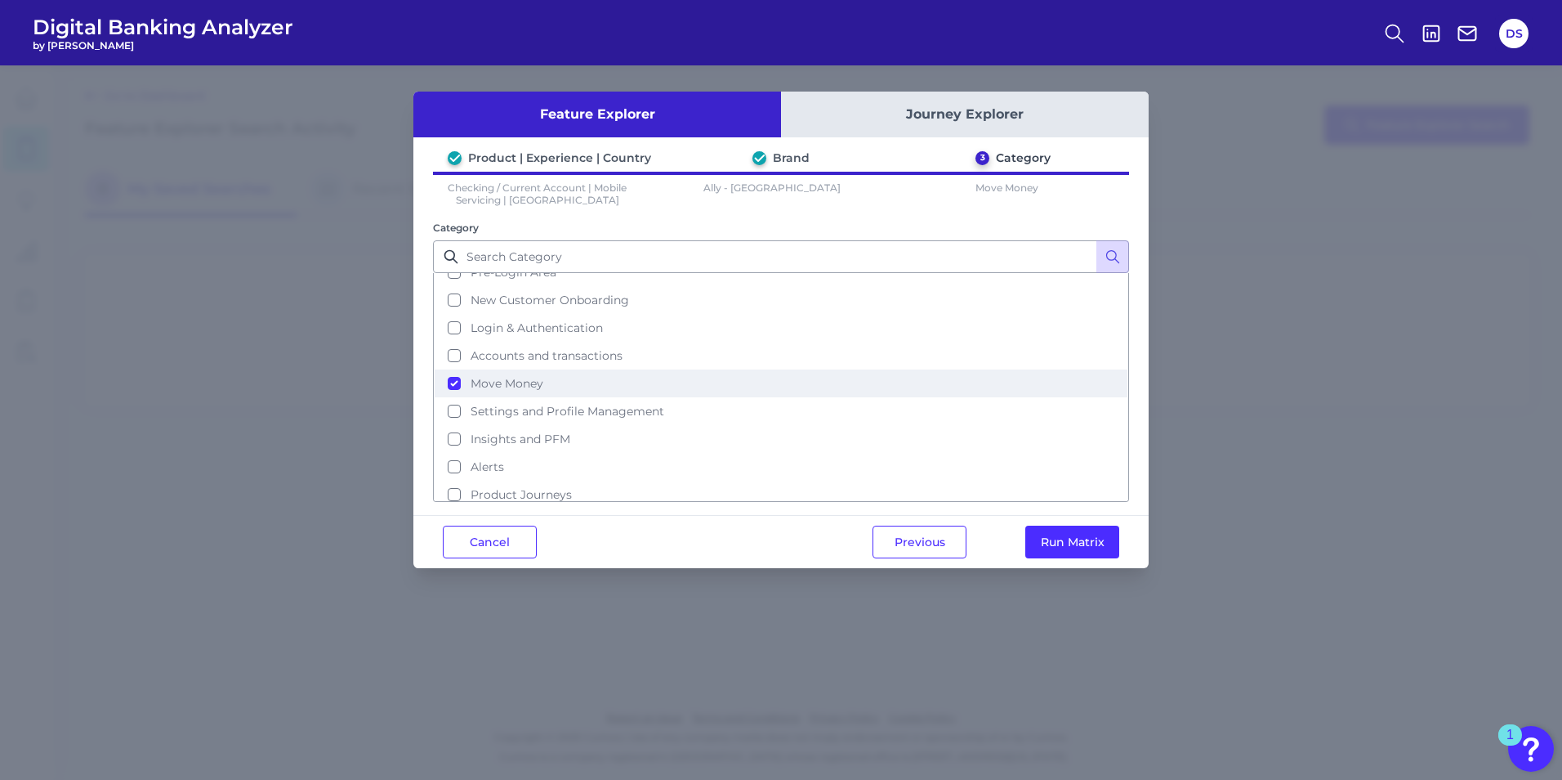
scroll to position [79, 0]
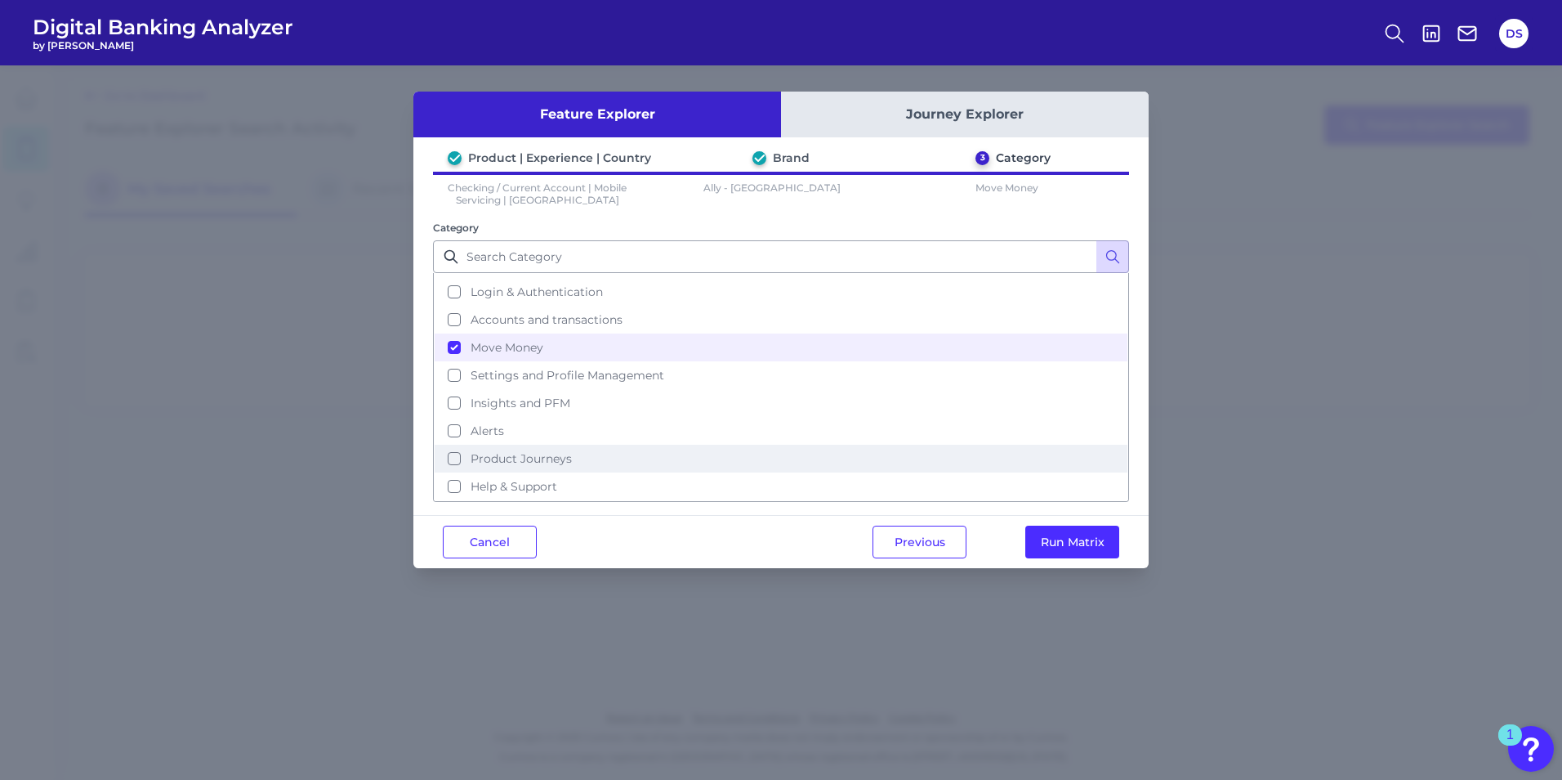
click at [561, 459] on span "Product Journeys" at bounding box center [521, 458] width 101 height 15
click at [1078, 534] on button "Run Matrix" at bounding box center [1073, 541] width 94 height 33
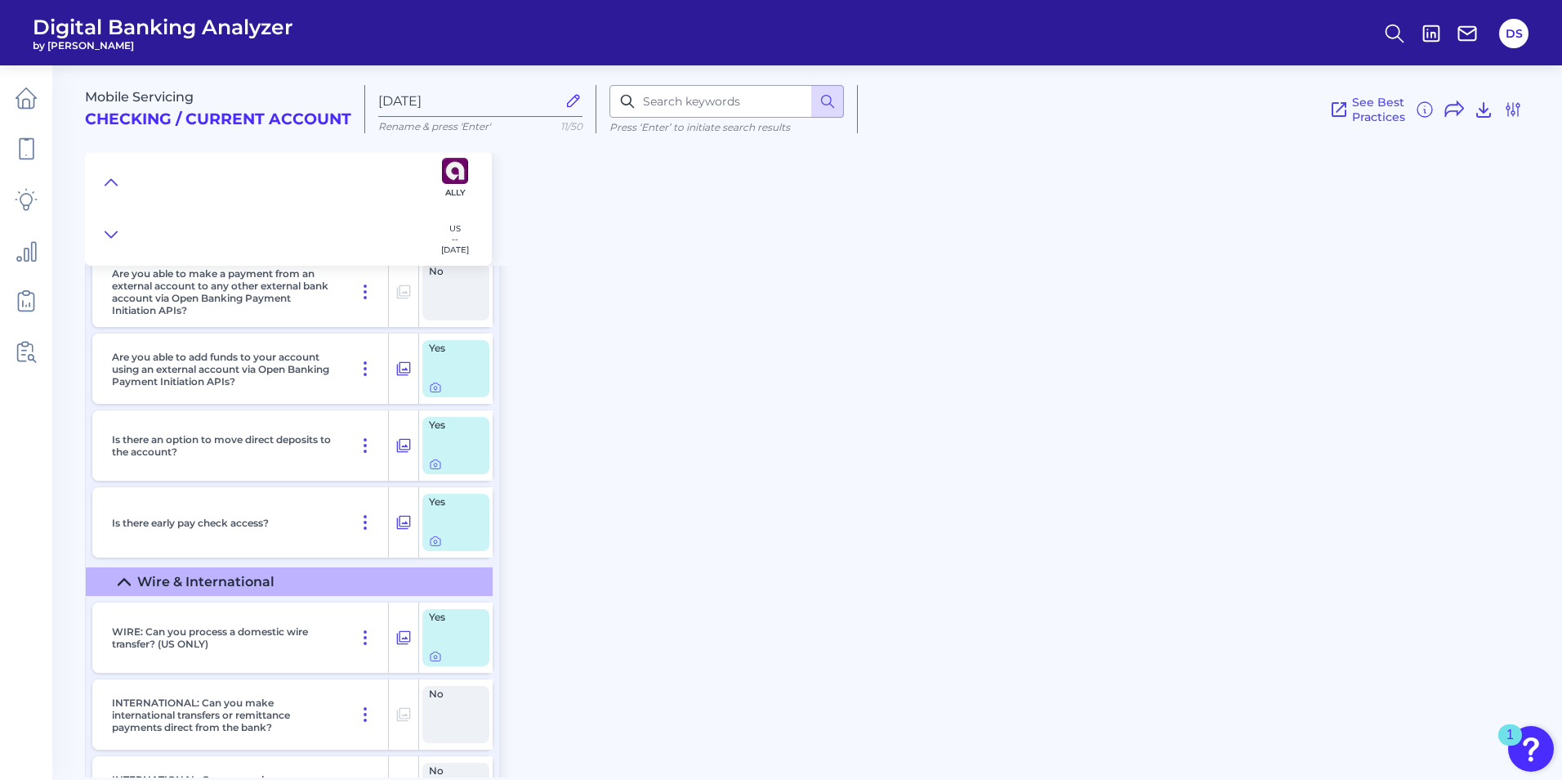
scroll to position [4413, 0]
